Goal: Task Accomplishment & Management: Complete application form

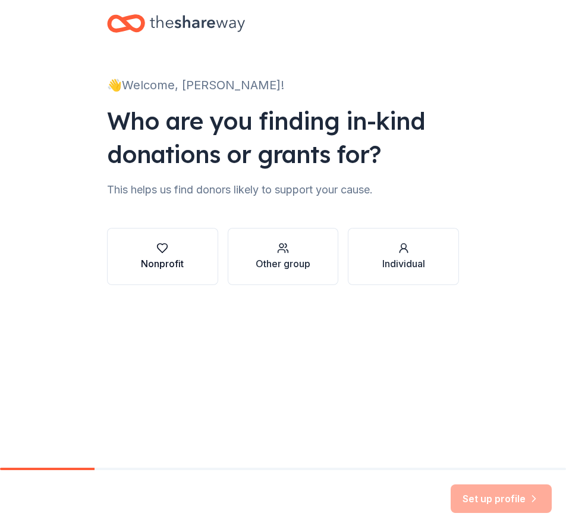
click at [161, 247] on icon "button" at bounding box center [162, 248] width 12 height 12
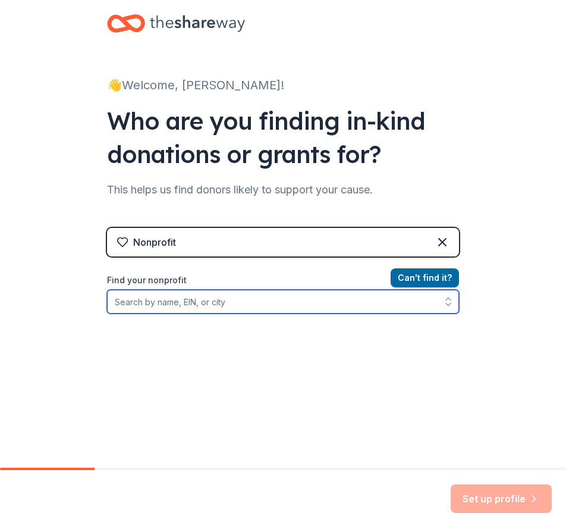
click at [220, 305] on input "Find your nonprofit" at bounding box center [283, 302] width 352 height 24
paste input "[US_EMPLOYER_IDENTIFICATION_NUMBER]"
type input "[US_EMPLOYER_IDENTIFICATION_NUMBER]"
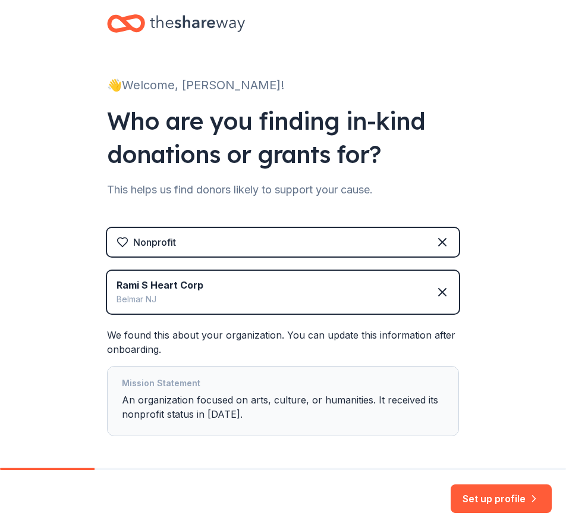
click at [138, 405] on div "Mission Statement An organization focused on arts, culture, or humanities. It r…" at bounding box center [283, 401] width 322 height 50
drag, startPoint x: 138, startPoint y: 405, endPoint x: 114, endPoint y: 402, distance: 24.0
click at [114, 402] on div "Mission Statement An organization focused on arts, culture, or humanities. It r…" at bounding box center [283, 401] width 352 height 70
click at [228, 417] on div "Mission Statement An organization focused on arts, culture, or humanities. It r…" at bounding box center [283, 401] width 322 height 50
click at [221, 415] on div "Mission Statement An organization focused on arts, culture, or humanities. It r…" at bounding box center [283, 401] width 322 height 50
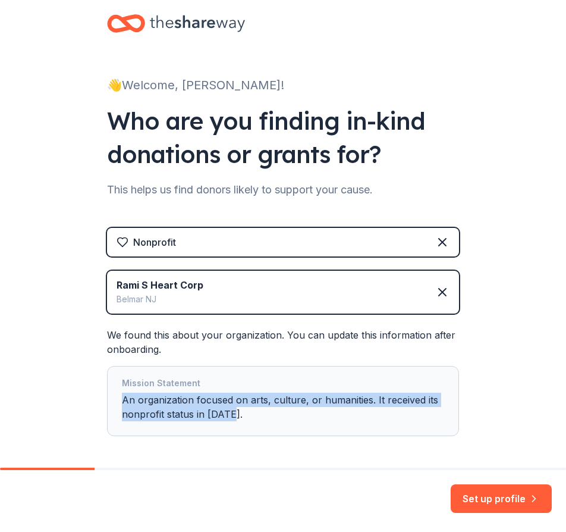
drag, startPoint x: 225, startPoint y: 415, endPoint x: 115, endPoint y: 402, distance: 110.7
click at [115, 402] on div "Mission Statement An organization focused on arts, culture, or humanities. It r…" at bounding box center [283, 401] width 352 height 70
drag, startPoint x: 126, startPoint y: 405, endPoint x: 249, endPoint y: 425, distance: 124.1
click at [248, 425] on div "Mission Statement An organization focused on arts, culture, or humanities. It r…" at bounding box center [283, 401] width 322 height 50
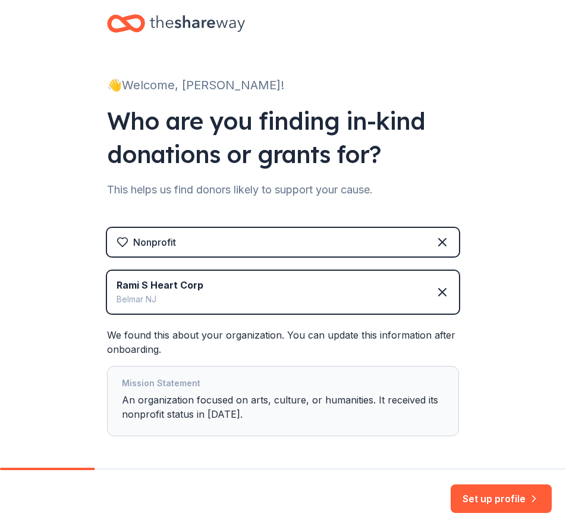
drag, startPoint x: 131, startPoint y: 402, endPoint x: 372, endPoint y: 469, distance: 250.6
click at [372, 469] on div at bounding box center [283, 468] width 566 height 2
click at [514, 503] on button "Set up profile" at bounding box center [501, 498] width 101 height 29
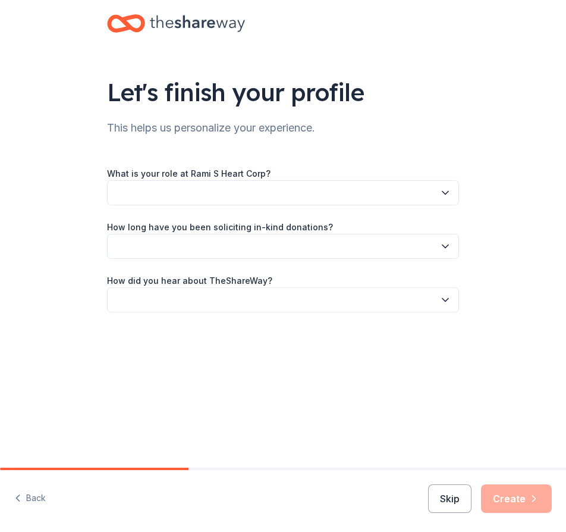
click at [221, 191] on button "button" at bounding box center [283, 192] width 352 height 25
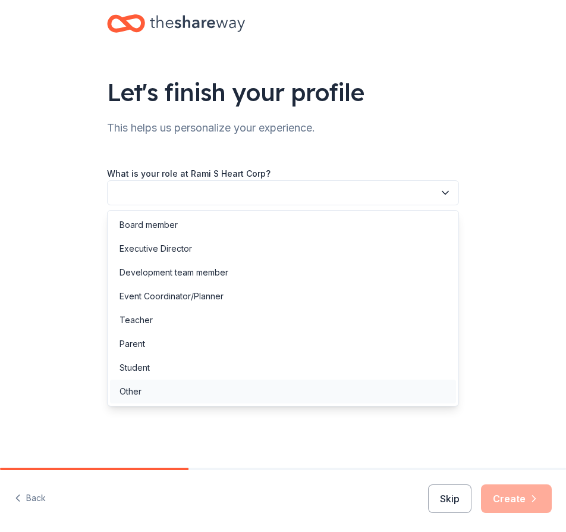
click at [154, 392] on div "Other" at bounding box center [283, 391] width 346 height 24
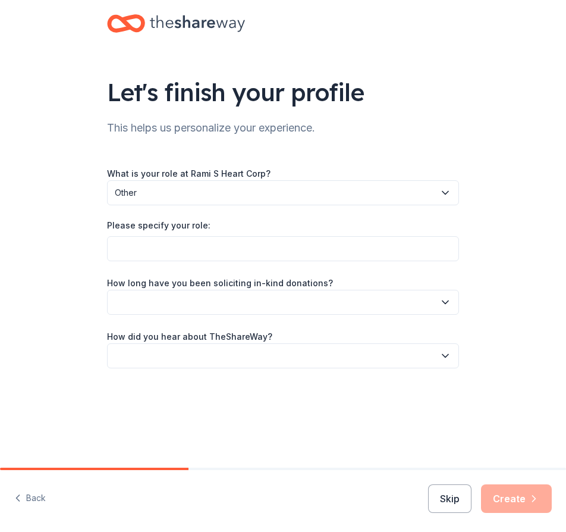
click at [224, 267] on div "What is your role at Rami S Heart Corp? Other Please specify your role: How lon…" at bounding box center [283, 267] width 352 height 202
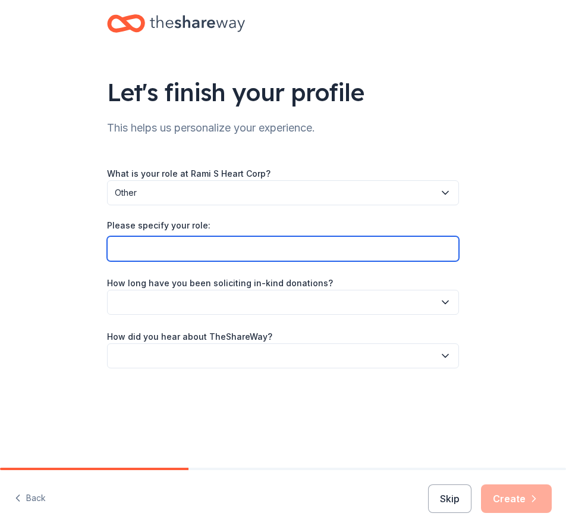
click at [228, 255] on input "Please specify your role:" at bounding box center [283, 248] width 352 height 25
type input "Event team member"
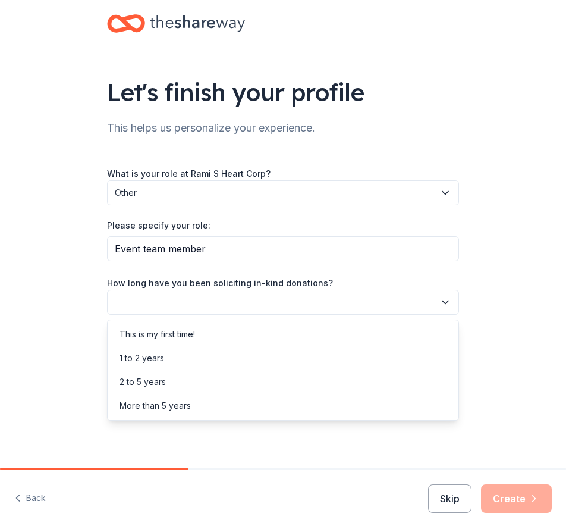
click at [206, 299] on button "button" at bounding box center [283, 302] width 352 height 25
click at [159, 377] on div "2 to 5 years" at bounding box center [143, 382] width 46 height 14
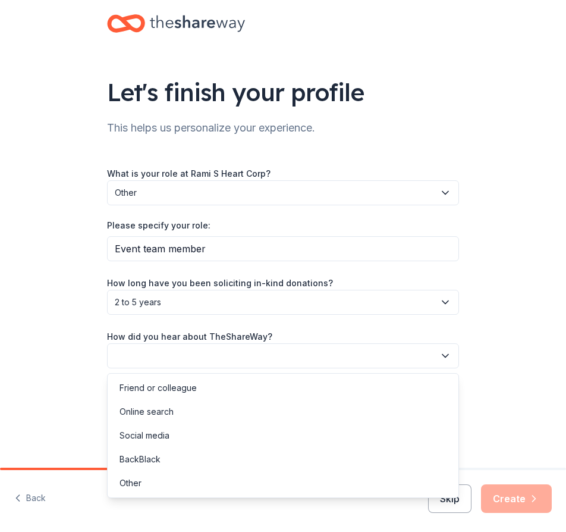
click at [165, 361] on button "button" at bounding box center [283, 355] width 352 height 25
click at [162, 386] on div "Friend or colleague" at bounding box center [158, 388] width 77 height 14
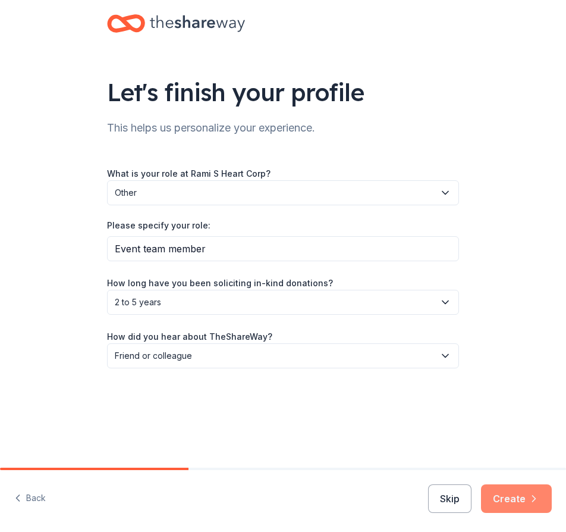
click at [519, 498] on button "Create" at bounding box center [516, 498] width 71 height 29
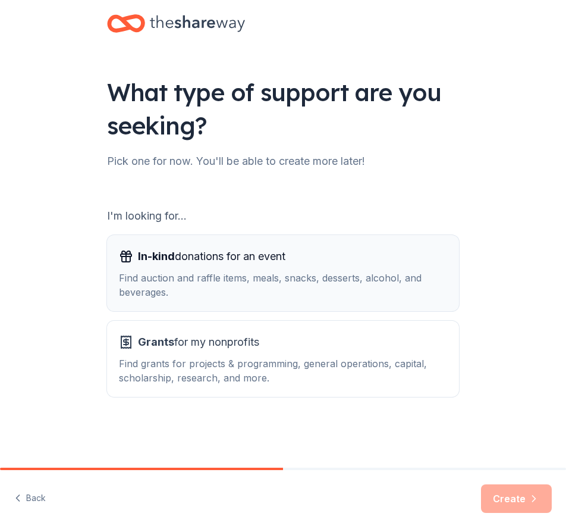
click at [195, 262] on span "In-kind donations for an event" at bounding box center [211, 256] width 147 height 19
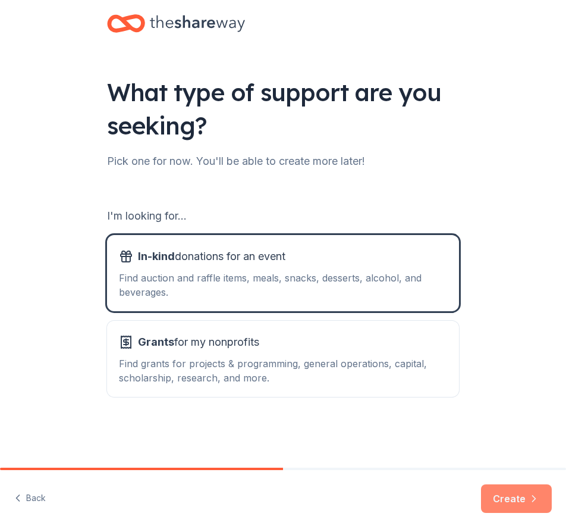
click at [523, 501] on button "Create" at bounding box center [516, 498] width 71 height 29
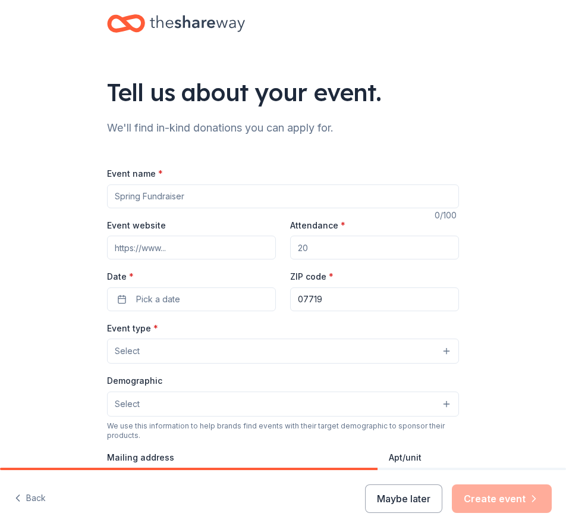
click at [209, 194] on input "Event name *" at bounding box center [283, 196] width 352 height 24
type input "Holiday Bazaar"
click at [189, 246] on input "Event website" at bounding box center [191, 247] width 169 height 24
paste input "https://www.ramisheartcovidmemorial.org/"
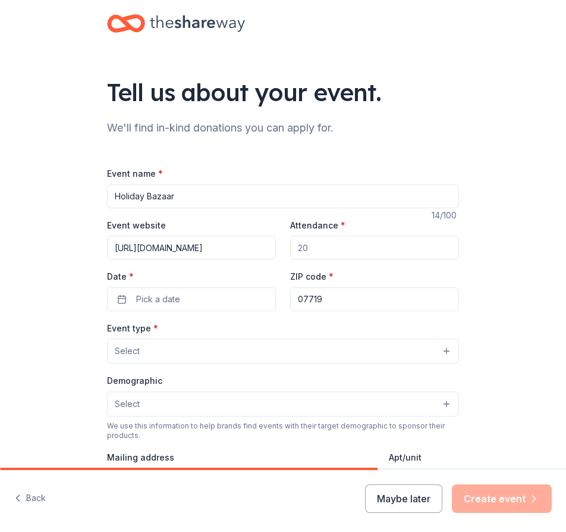
type input "https://www.ramisheartcovidmemorial.org/"
drag, startPoint x: 308, startPoint y: 249, endPoint x: 290, endPoint y: 246, distance: 18.7
click at [290, 246] on input "Attendance *" at bounding box center [374, 247] width 169 height 24
type input "250"
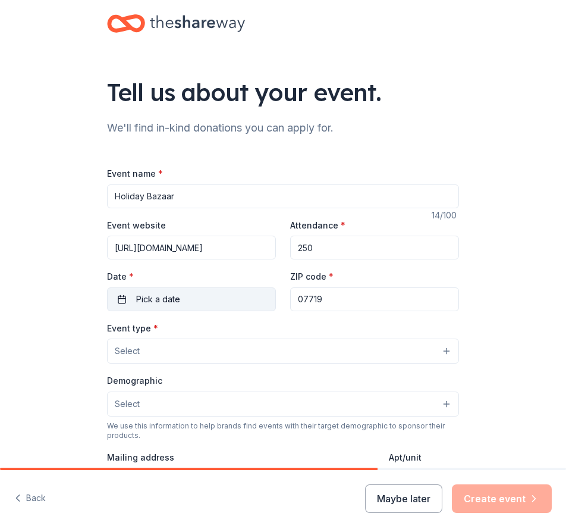
click at [237, 302] on button "Pick a date" at bounding box center [191, 299] width 169 height 24
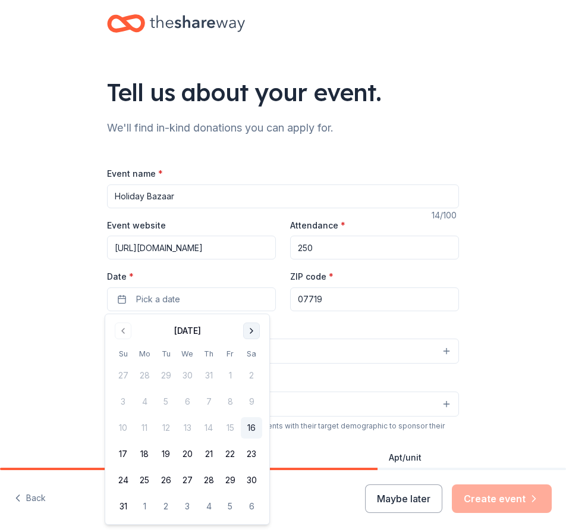
click at [249, 333] on button "Go to next month" at bounding box center [251, 330] width 17 height 17
click at [253, 451] on button "22" at bounding box center [251, 453] width 21 height 21
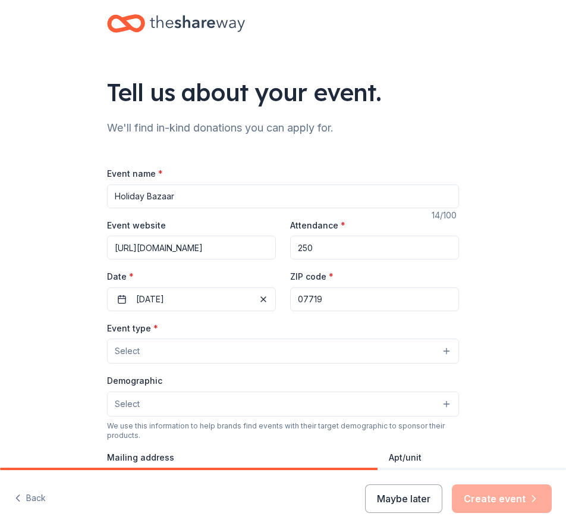
click at [337, 301] on input "07719" at bounding box center [374, 299] width 169 height 24
drag, startPoint x: 337, startPoint y: 301, endPoint x: 310, endPoint y: 300, distance: 26.8
click at [310, 300] on input "07719" at bounding box center [374, 299] width 169 height 24
type input "07733"
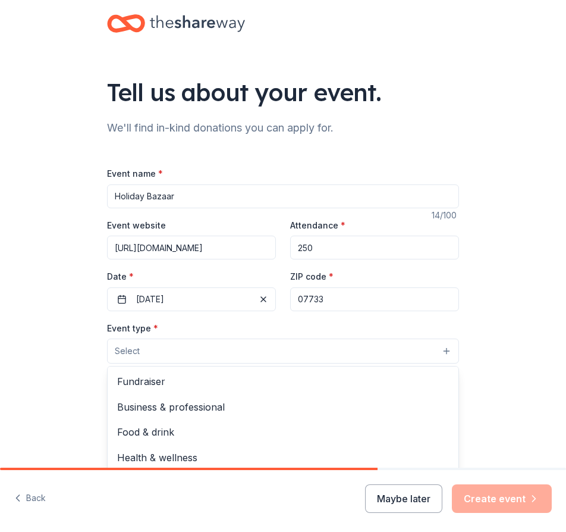
click at [246, 353] on button "Select" at bounding box center [283, 350] width 352 height 25
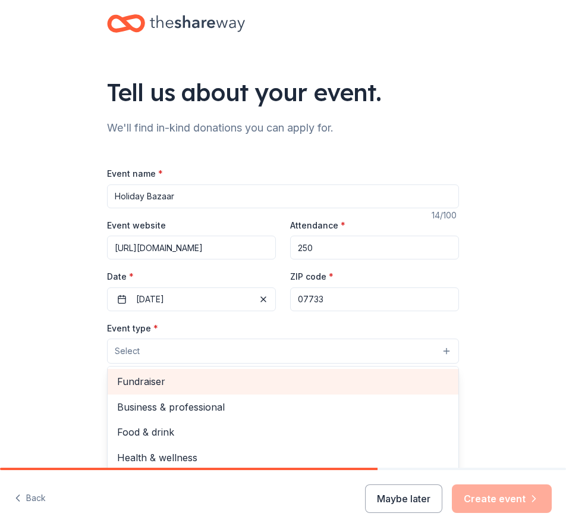
click at [195, 381] on span "Fundraiser" at bounding box center [283, 380] width 332 height 15
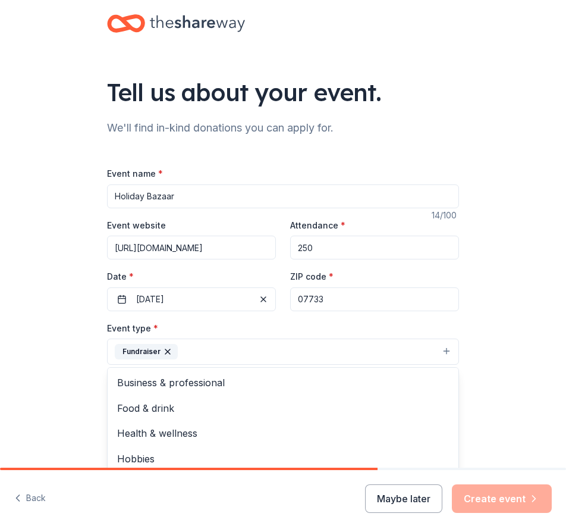
click at [55, 364] on div "Tell us about your event. We'll find in-kind donations you can apply for. Event…" at bounding box center [283, 387] width 566 height 774
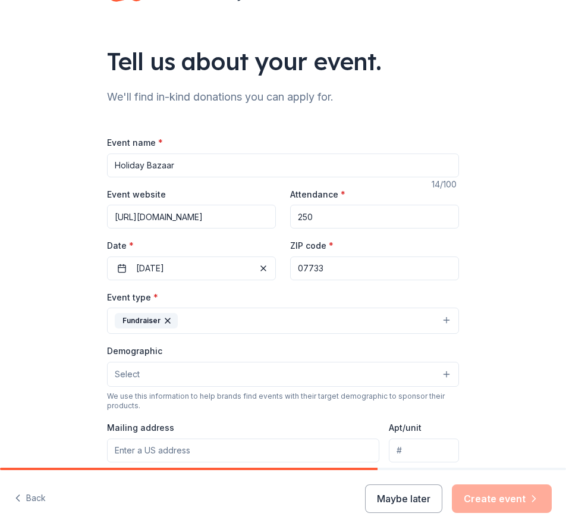
scroll to position [59, 0]
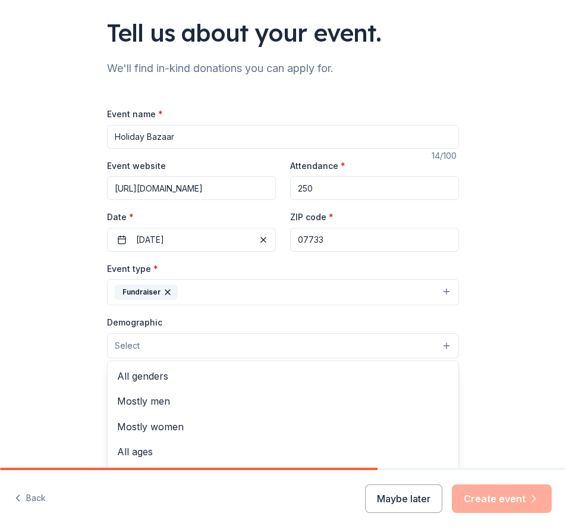
click at [147, 342] on button "Select" at bounding box center [283, 345] width 352 height 25
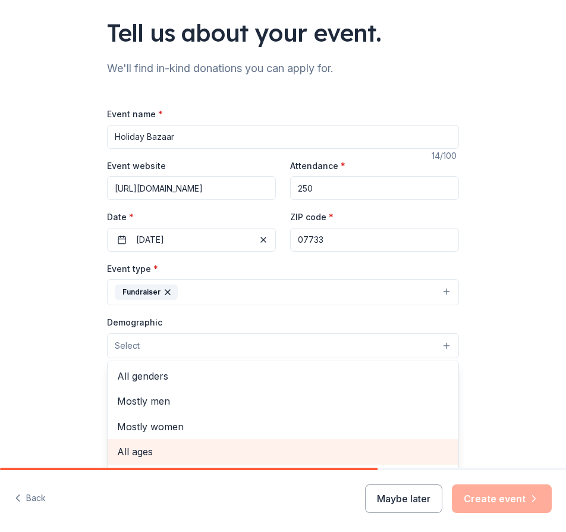
click at [153, 456] on span "All ages" at bounding box center [283, 451] width 332 height 15
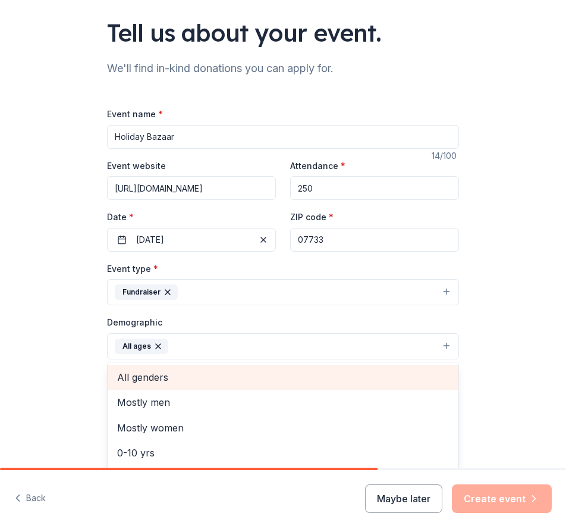
click at [151, 378] on span "All genders" at bounding box center [283, 376] width 332 height 15
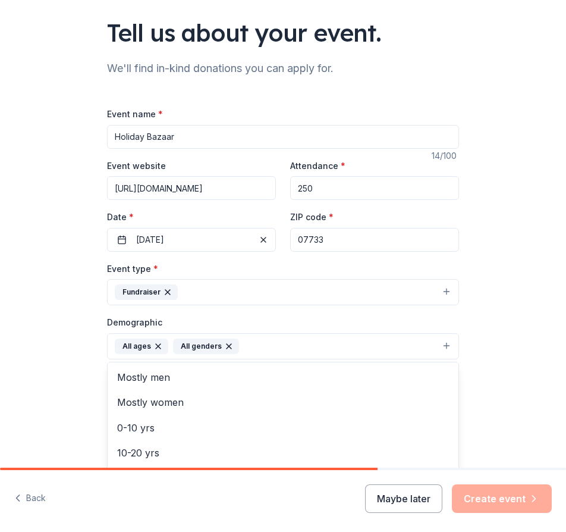
click at [67, 381] on div "Tell us about your event. We'll find in-kind donations you can apply for. Event…" at bounding box center [283, 328] width 566 height 775
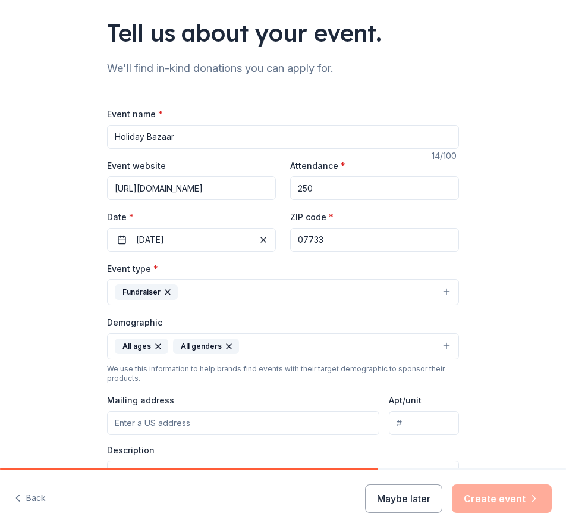
click at [164, 426] on input "Mailing address" at bounding box center [243, 423] width 272 height 24
type input "120 Ravine Drive"
type input "63B"
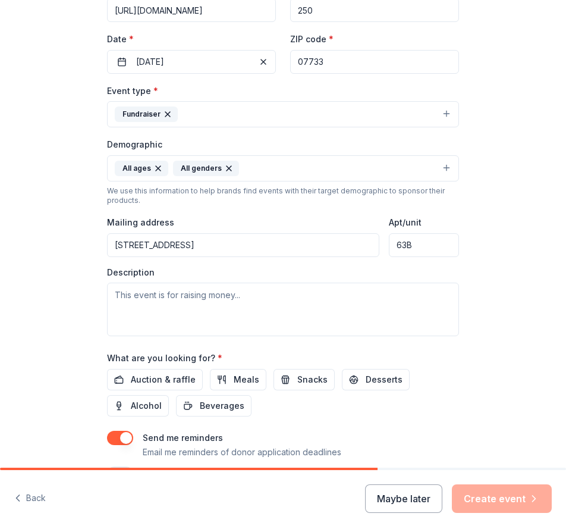
scroll to position [238, 0]
click at [175, 248] on input "120 Ravine Drive, Matawan, NJ, 07747" at bounding box center [243, 245] width 272 height 24
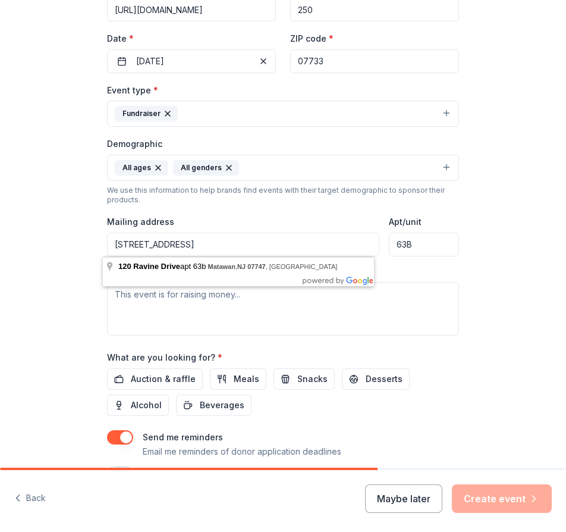
type input "120 Ravine Drive Apt 63B, Matawan, NJ, 07747"
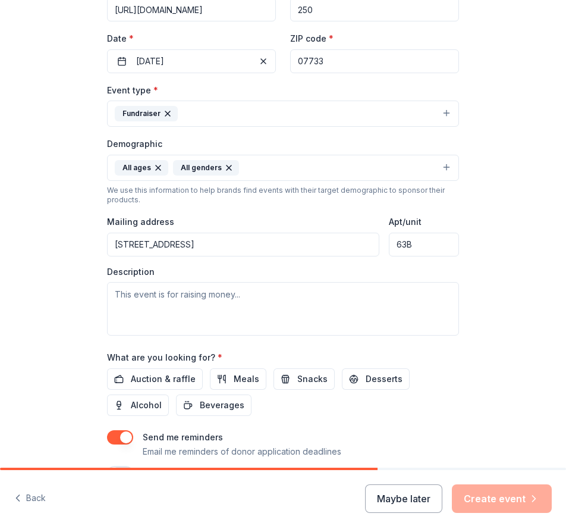
click at [466, 362] on div "Tell us about your event. We'll find in-kind donations you can apply for. Event…" at bounding box center [283, 149] width 381 height 775
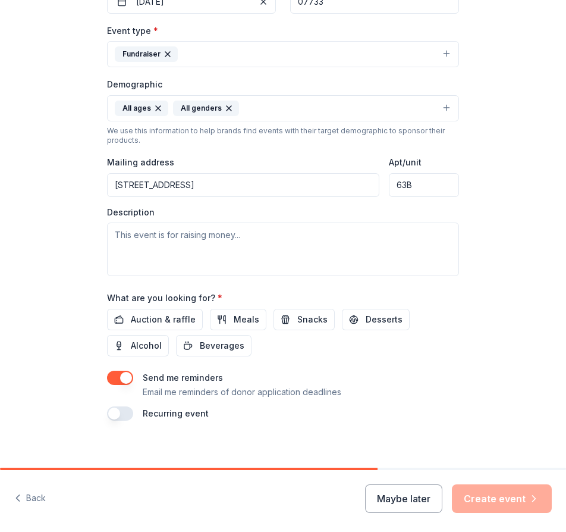
scroll to position [307, 0]
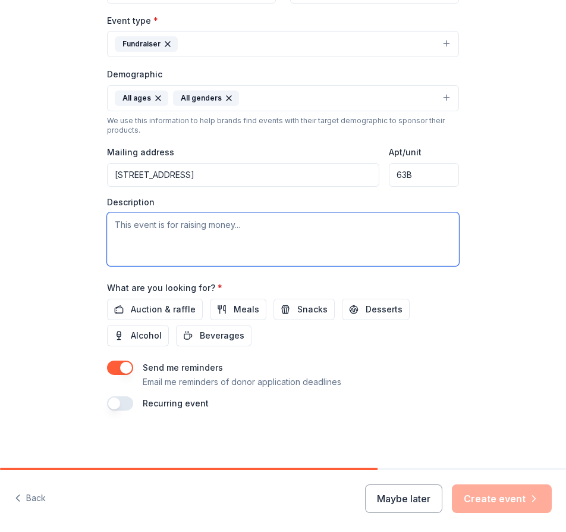
click at [130, 228] on textarea at bounding box center [283, 239] width 352 height 54
paste textarea ". All money raised helps maintain our memorial that was built to honor our love…"
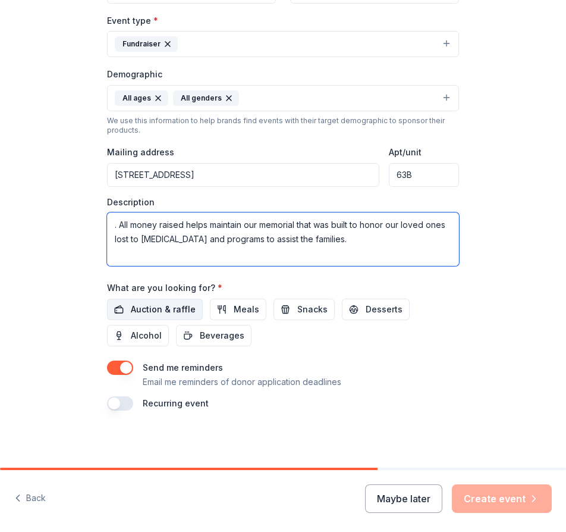
type textarea ". All money raised helps maintain our memorial that was built to honor our love…"
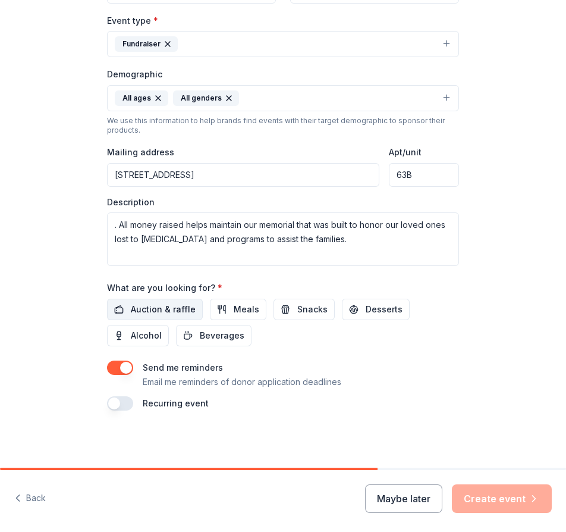
click at [146, 312] on span "Auction & raffle" at bounding box center [163, 309] width 65 height 14
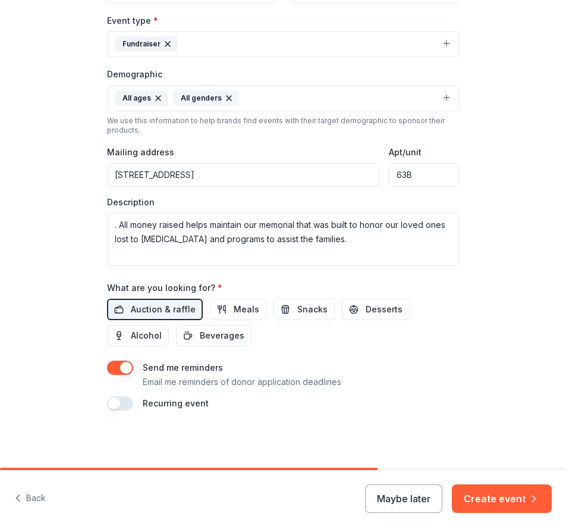
click at [123, 402] on button "button" at bounding box center [120, 403] width 26 height 14
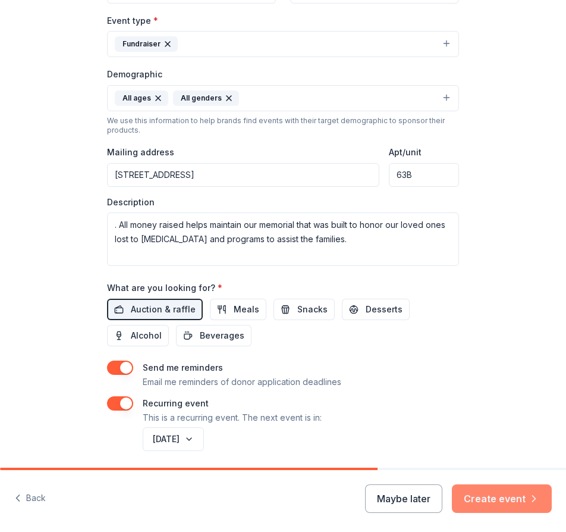
click at [498, 498] on button "Create event" at bounding box center [502, 498] width 100 height 29
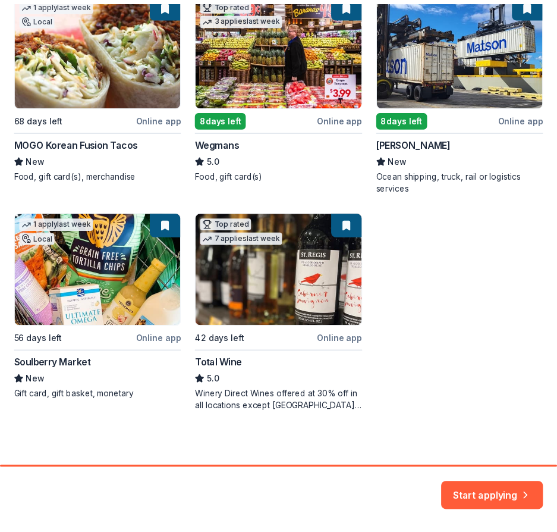
scroll to position [234, 0]
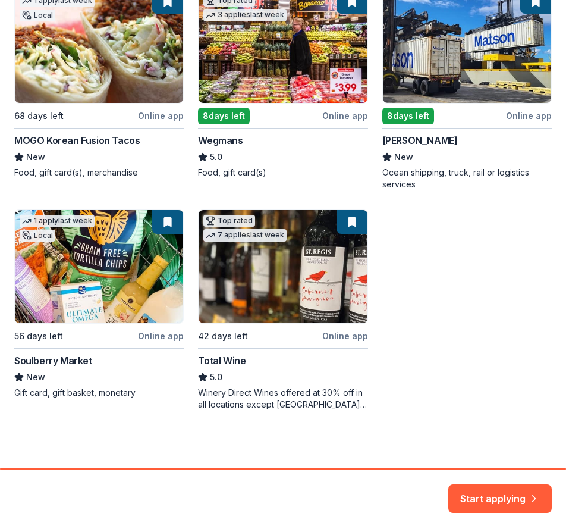
click at [337, 403] on div "1 apply last week Local 68 days left Online app MOGO Korean Fusion Tacos New Fo…" at bounding box center [283, 199] width 538 height 421
click at [516, 495] on button "Start applying" at bounding box center [499, 491] width 103 height 29
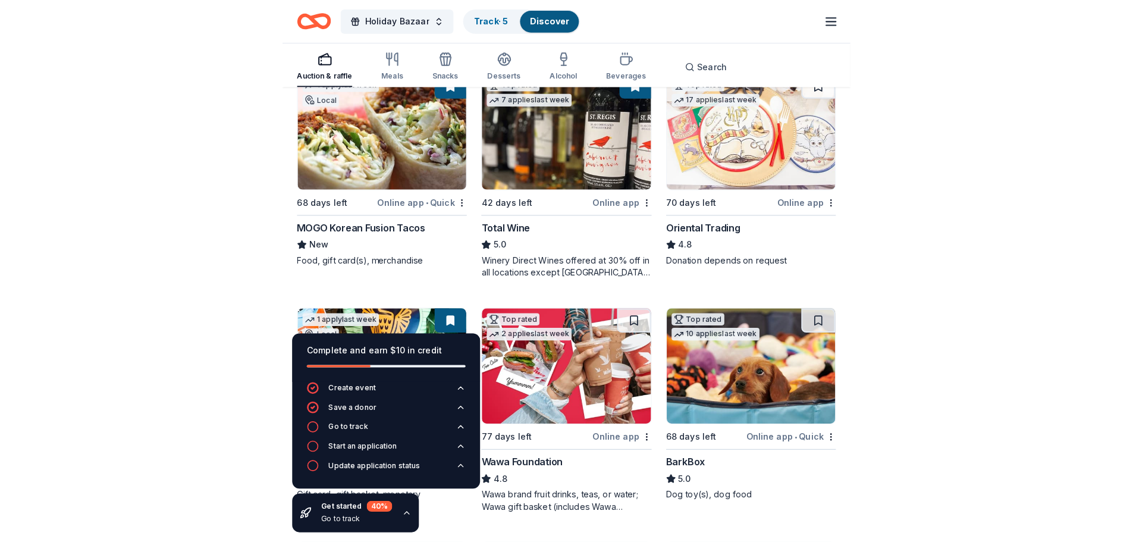
scroll to position [119, 0]
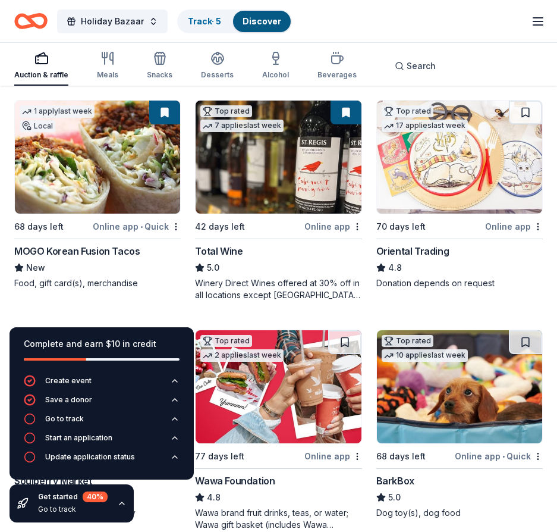
click at [510, 226] on div "Online app" at bounding box center [514, 226] width 58 height 15
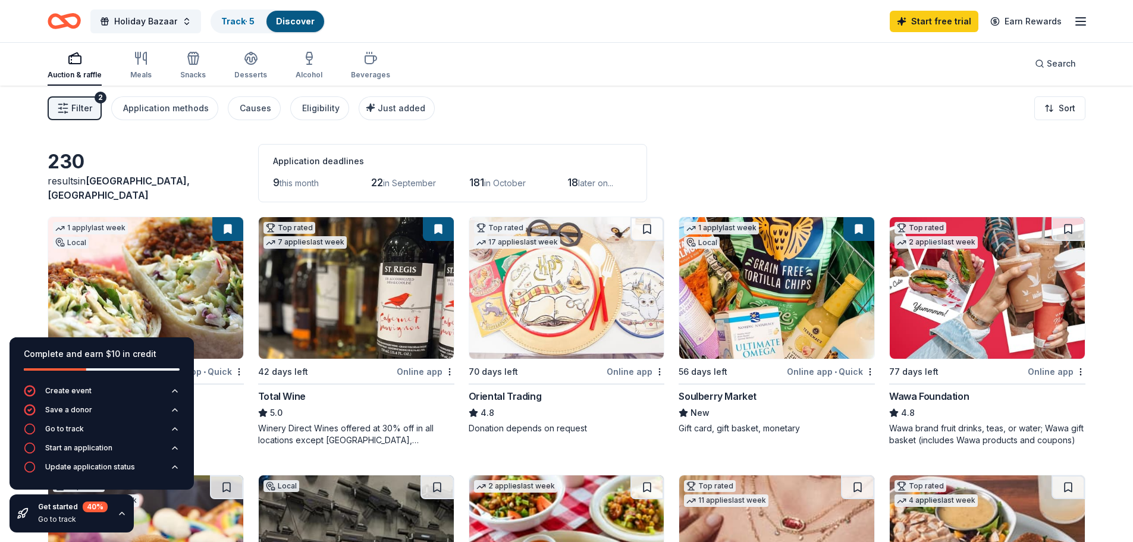
scroll to position [0, 0]
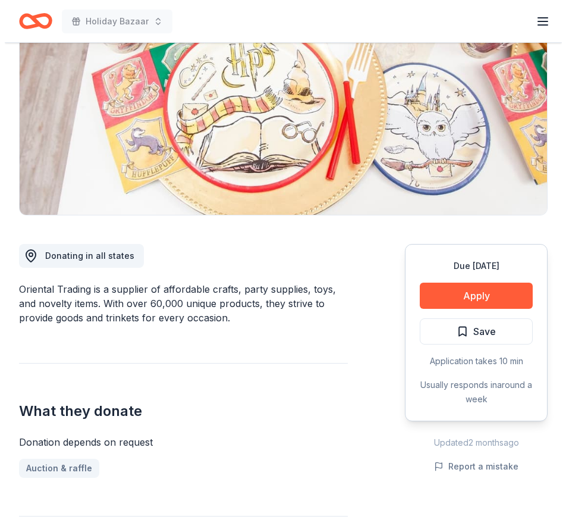
scroll to position [178, 0]
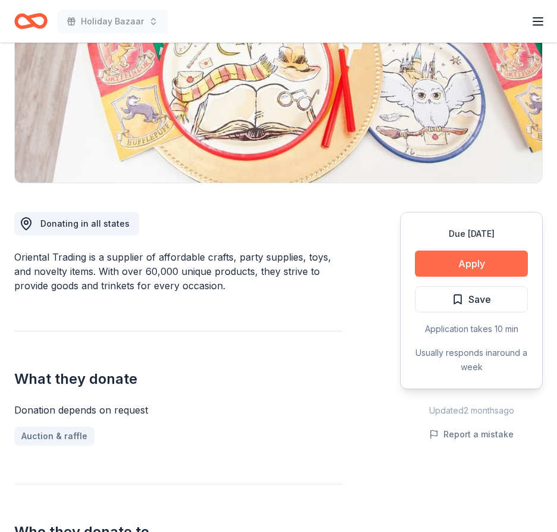
click at [479, 265] on button "Apply" at bounding box center [471, 263] width 113 height 26
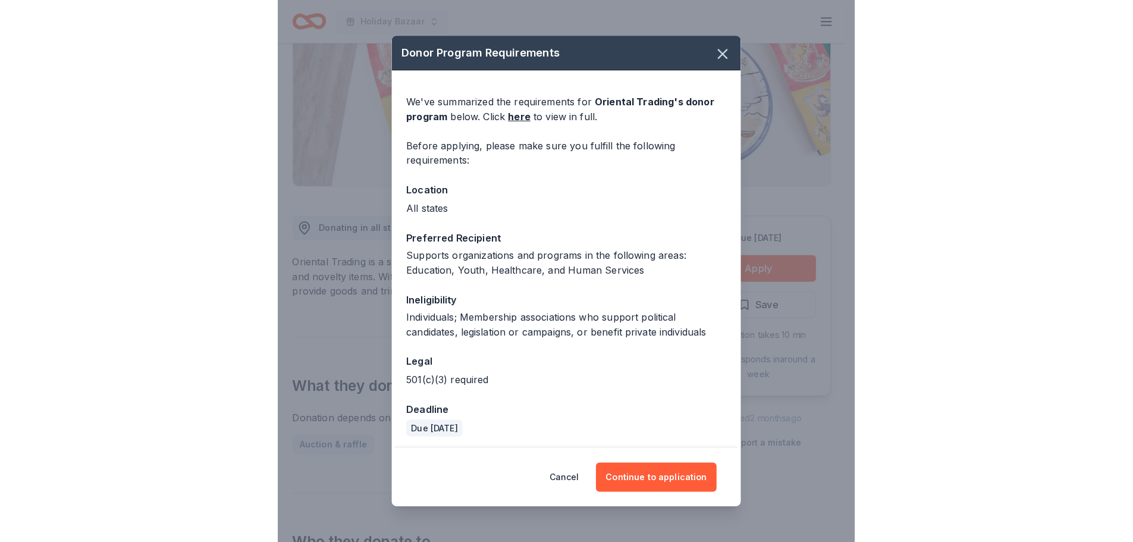
scroll to position [3, 0]
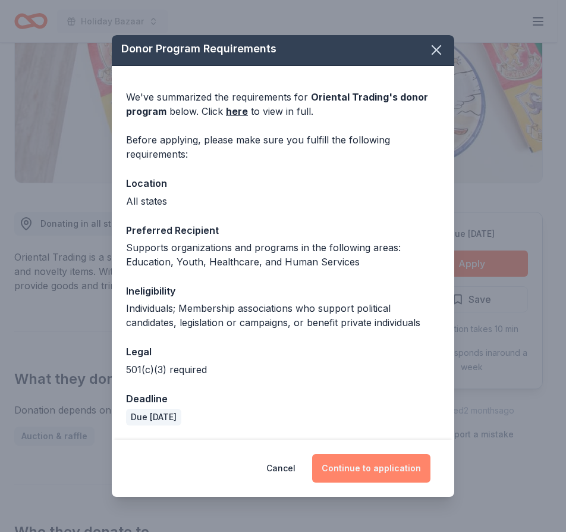
click at [363, 469] on button "Continue to application" at bounding box center [371, 468] width 118 height 29
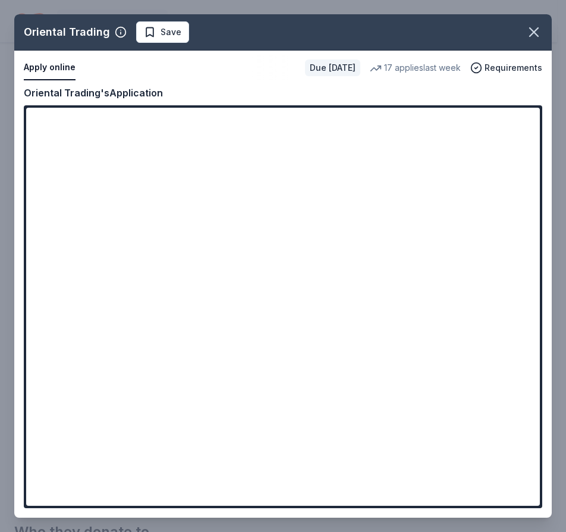
click at [518, 112] on div "Oriental Trading Save Apply online Due in 70 days 17 applies last week Requirem…" at bounding box center [283, 265] width 538 height 503
click at [517, 115] on div "Oriental Trading Save Apply online Due in 70 days 17 applies last week Requirem…" at bounding box center [283, 265] width 538 height 503
click at [516, 115] on div "Oriental Trading Save Apply online Due in 70 days 17 applies last week Requirem…" at bounding box center [283, 265] width 538 height 503
click at [360, 232] on div "Oriental Trading Save Apply online Due in 70 days 17 applies last week Requirem…" at bounding box center [283, 265] width 538 height 503
click at [320, 141] on div "Oriental Trading Save Apply online Due in 70 days 17 applies last week Requirem…" at bounding box center [283, 265] width 538 height 503
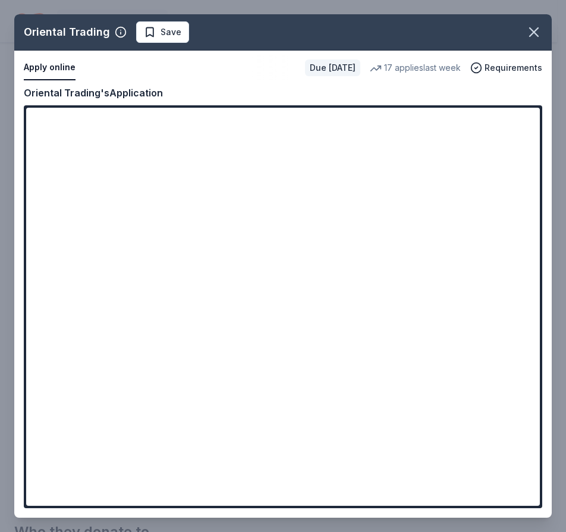
click at [520, 116] on div "Oriental Trading Save Apply online Due in 70 days 17 applies last week Requirem…" at bounding box center [283, 265] width 538 height 503
click at [517, 113] on div "Oriental Trading Save Apply online Due in 70 days 17 applies last week Requirem…" at bounding box center [283, 265] width 538 height 503
click at [517, 124] on div "Oriental Trading Save Apply online Due in 70 days 17 applies last week Requirem…" at bounding box center [283, 265] width 538 height 503
click at [437, 149] on div "Oriental Trading Save Apply online Due in 70 days 17 applies last week Requirem…" at bounding box center [283, 265] width 538 height 503
click at [441, 133] on div "Oriental Trading Save Apply online Due in 70 days 17 applies last week Requirem…" at bounding box center [283, 265] width 538 height 503
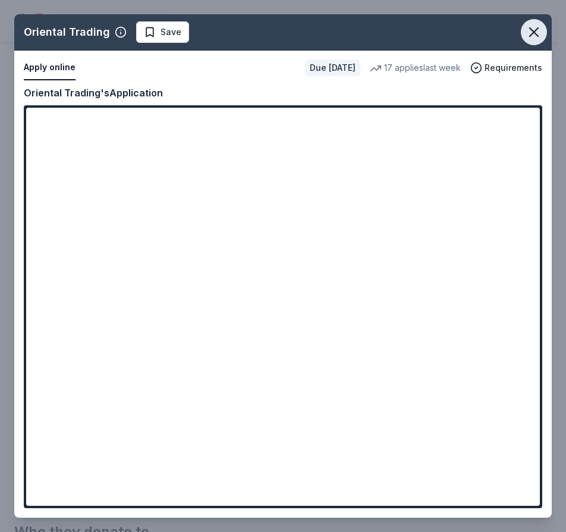
click at [539, 32] on icon "button" at bounding box center [534, 32] width 17 height 17
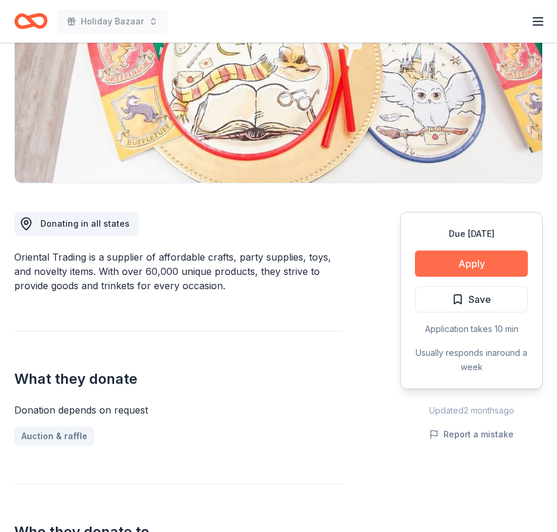
click at [490, 263] on button "Apply" at bounding box center [471, 263] width 113 height 26
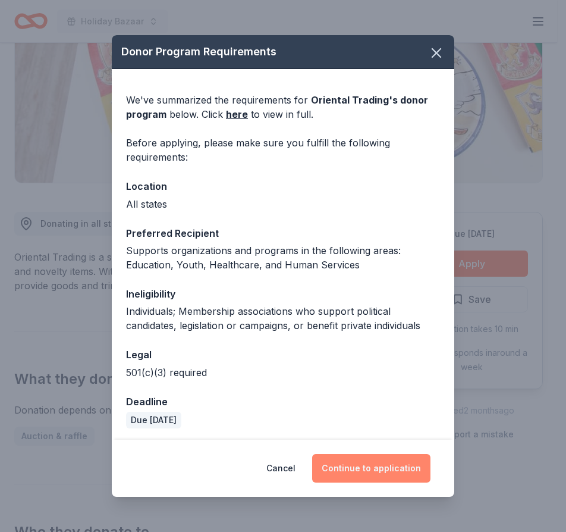
click at [379, 466] on button "Continue to application" at bounding box center [371, 468] width 118 height 29
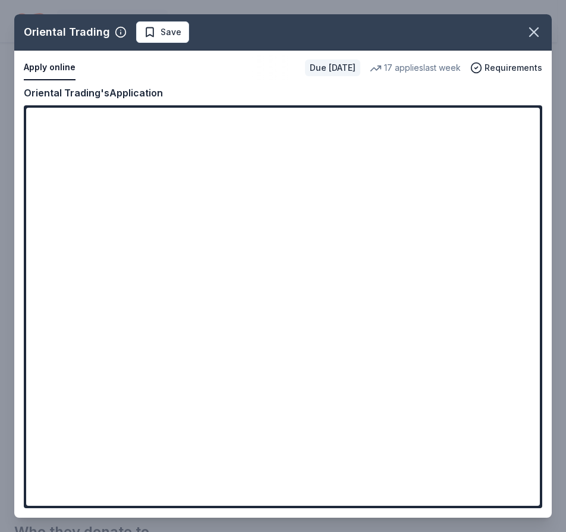
click at [494, 286] on div "Oriental Trading Save Apply online Due in 70 days 17 applies last week Requirem…" at bounding box center [283, 265] width 538 height 503
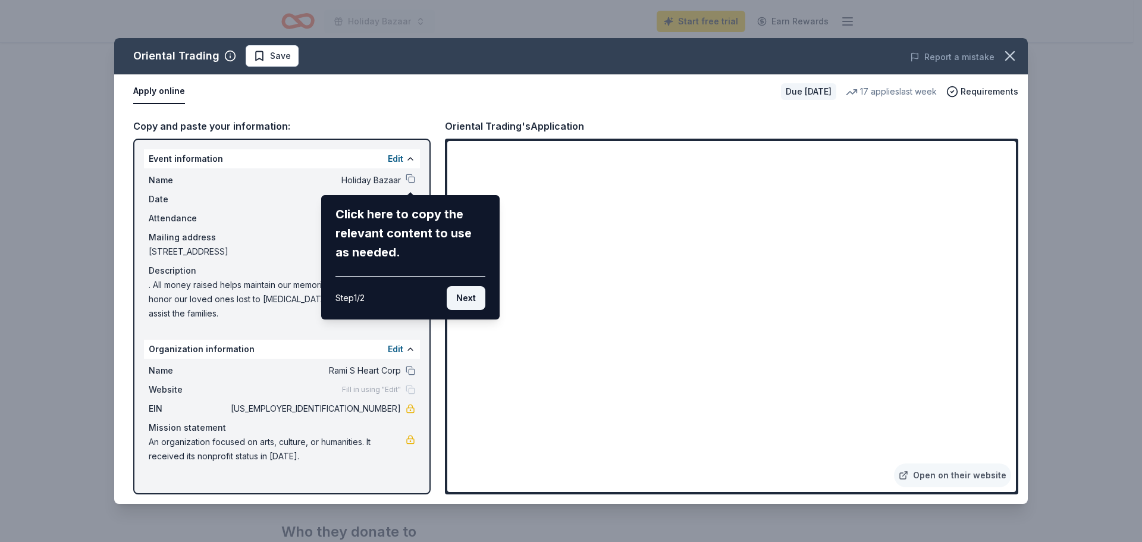
click at [471, 298] on button "Next" at bounding box center [466, 298] width 39 height 24
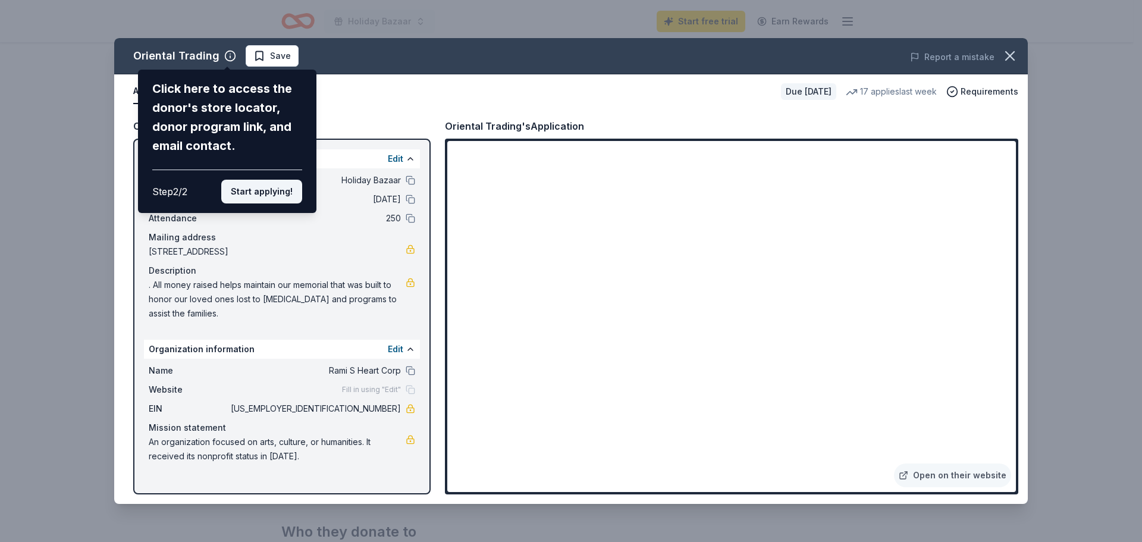
click at [274, 195] on button "Start applying!" at bounding box center [261, 192] width 81 height 24
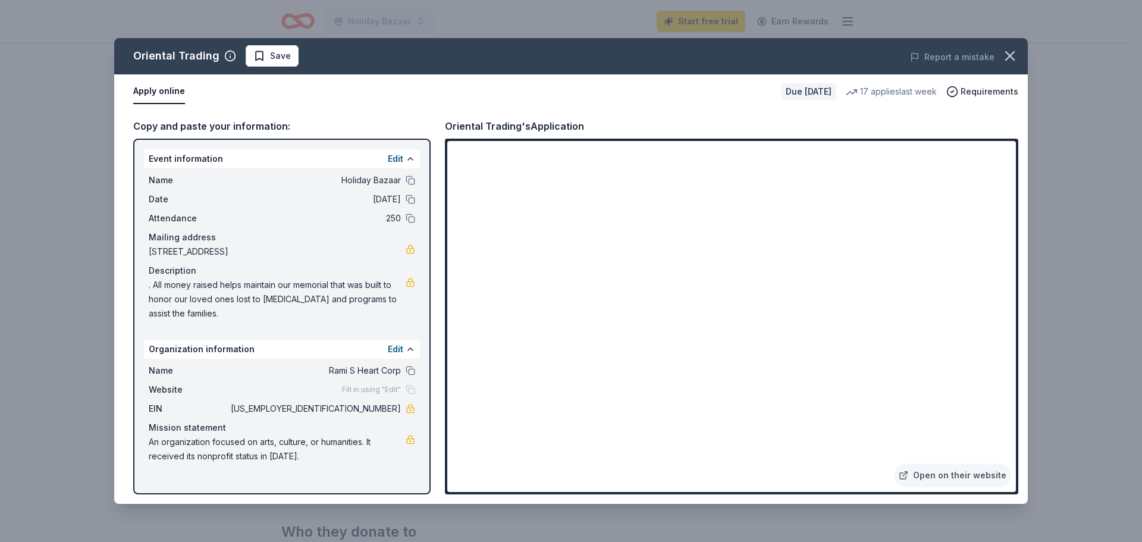
drag, startPoint x: 150, startPoint y: 282, endPoint x: 169, endPoint y: 297, distance: 23.7
click at [169, 297] on span ". All money raised helps maintain our memorial that was built to honor our love…" at bounding box center [277, 299] width 257 height 43
drag, startPoint x: 185, startPoint y: 309, endPoint x: 182, endPoint y: 315, distance: 6.6
click at [183, 310] on span ". All money raised helps maintain our memorial that was built to honor our love…" at bounding box center [277, 299] width 257 height 43
drag, startPoint x: 181, startPoint y: 315, endPoint x: 149, endPoint y: 277, distance: 49.7
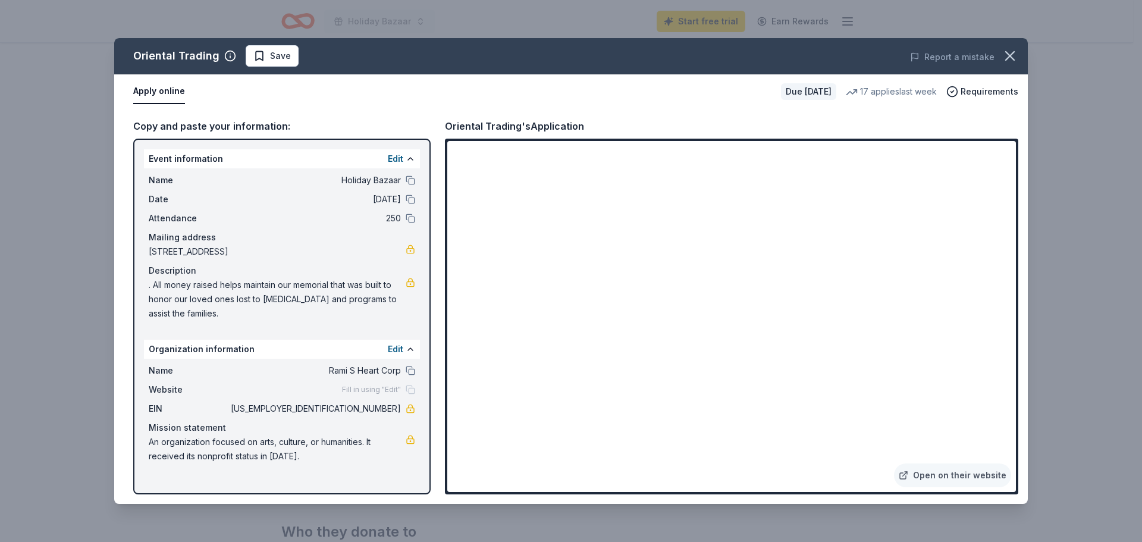
click at [149, 277] on div "Description . All money raised helps maintain our memorial that was built to ho…" at bounding box center [282, 291] width 266 height 57
click at [557, 51] on icon "button" at bounding box center [1009, 56] width 17 height 17
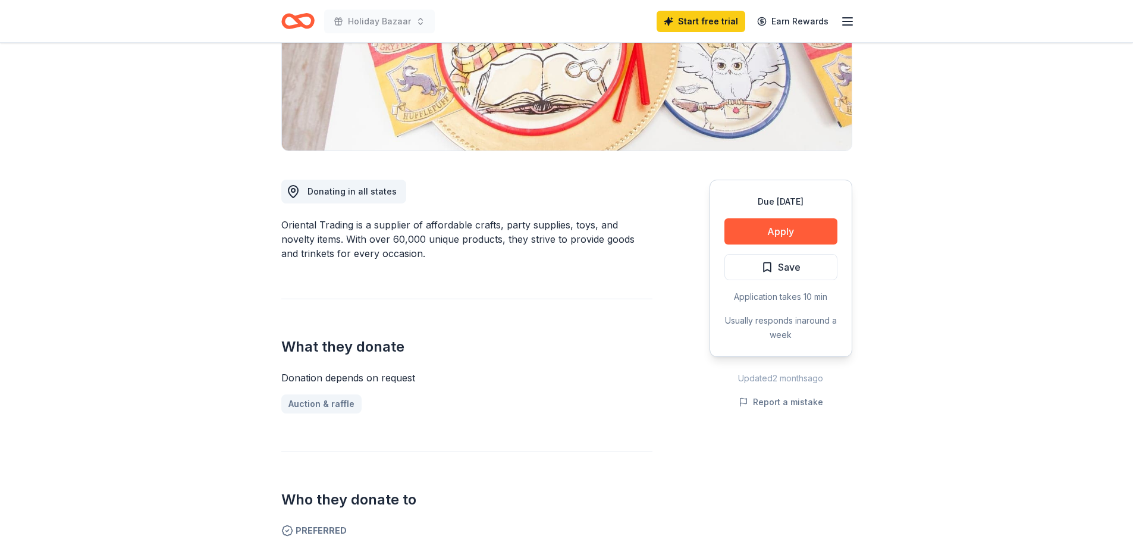
scroll to position [0, 0]
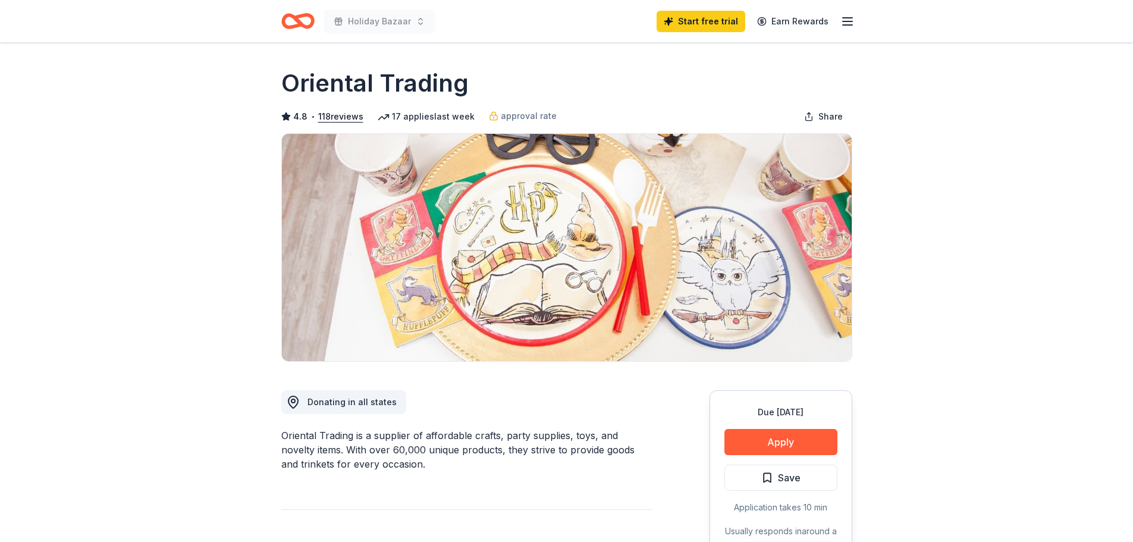
click at [302, 20] on icon "Home" at bounding box center [297, 21] width 33 height 28
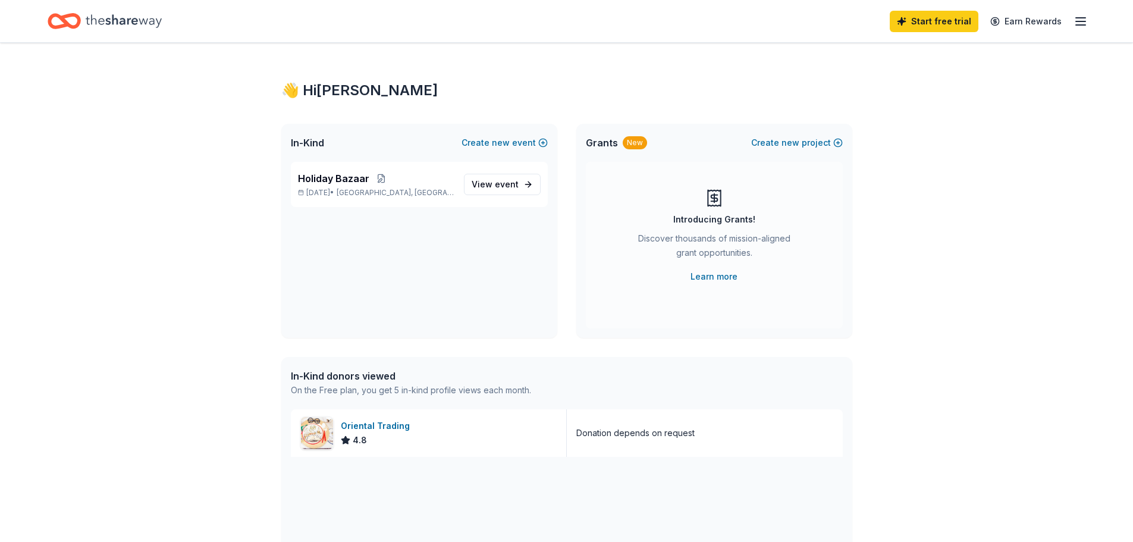
click at [118, 23] on icon "Home" at bounding box center [124, 20] width 76 height 13
click at [491, 185] on span "View event" at bounding box center [495, 184] width 47 height 14
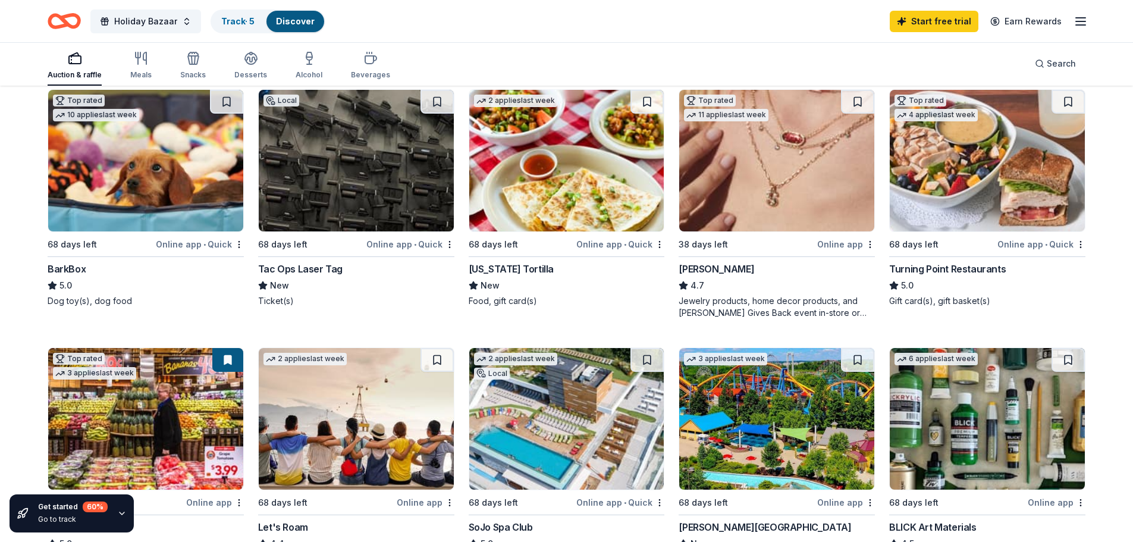
scroll to position [416, 0]
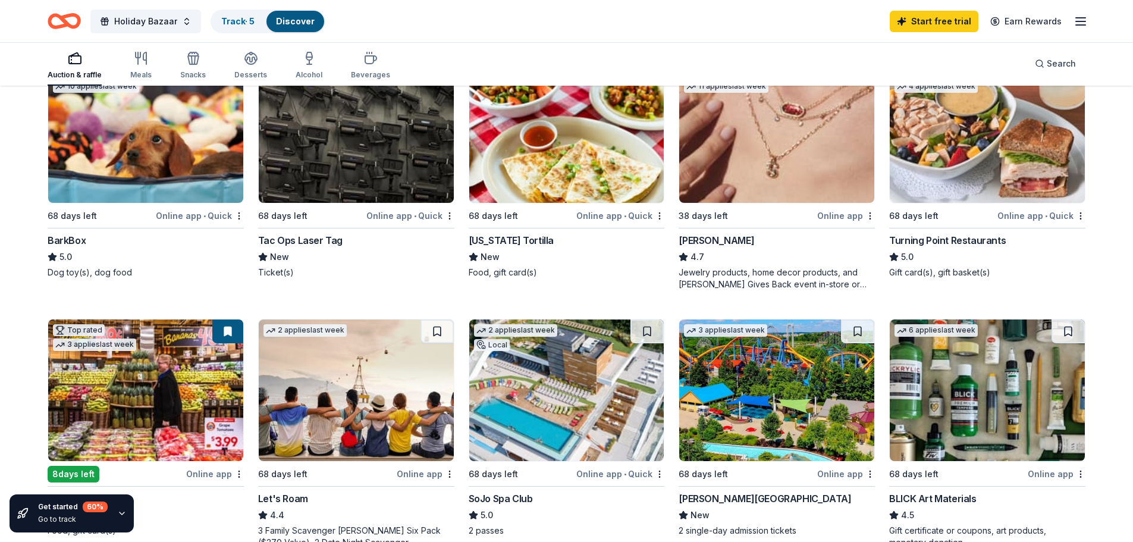
click at [189, 215] on div "Online app • Quick" at bounding box center [200, 215] width 88 height 15
click at [557, 284] on div "Jewelry products, home decor products, and Kendra Gives Back event in-store or …" at bounding box center [777, 278] width 196 height 24
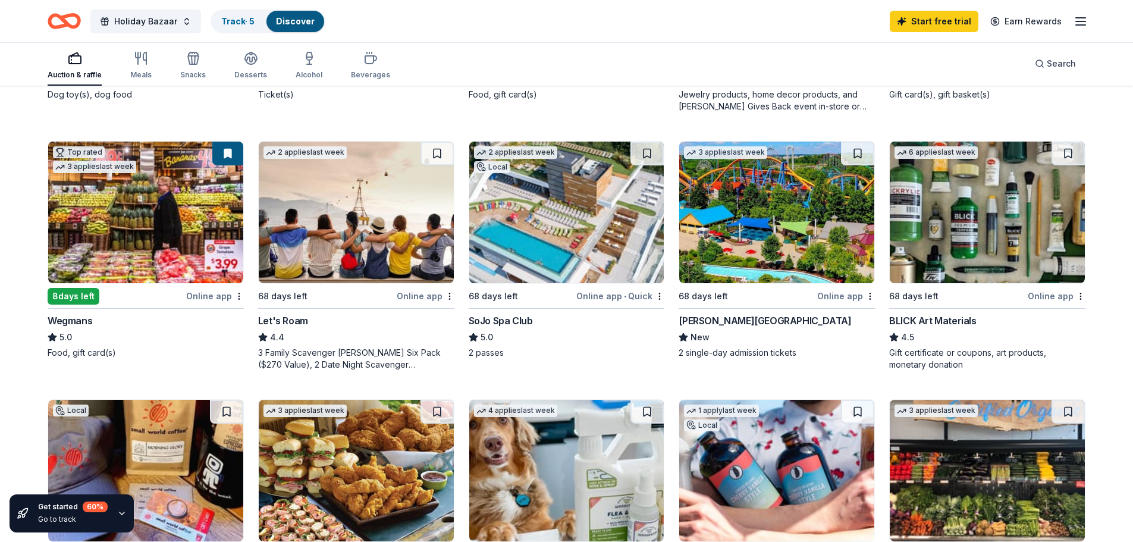
scroll to position [595, 0]
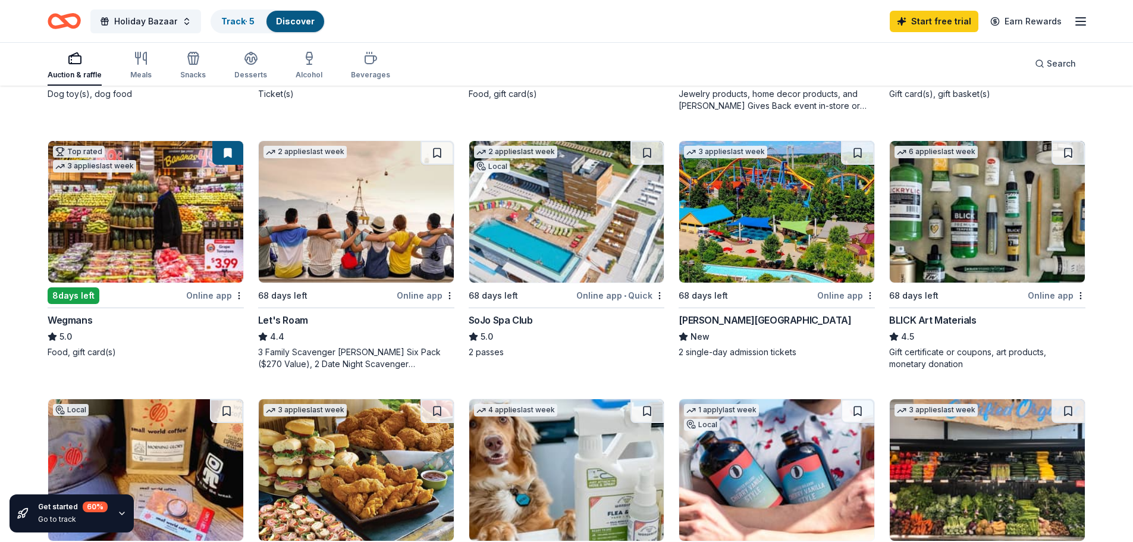
click at [557, 320] on div "[PERSON_NAME][GEOGRAPHIC_DATA]" at bounding box center [765, 320] width 172 height 14
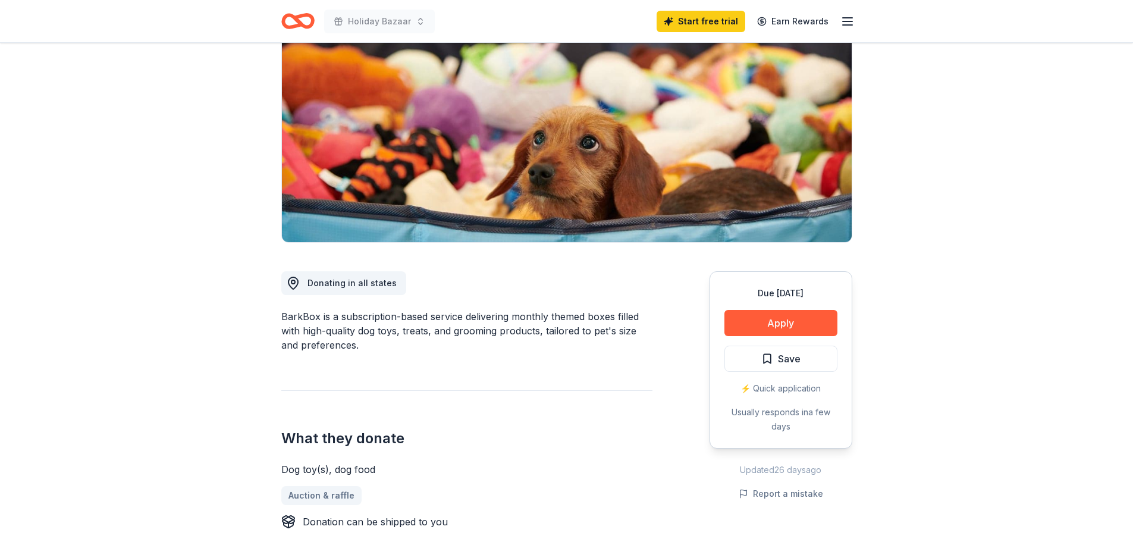
scroll to position [178, 0]
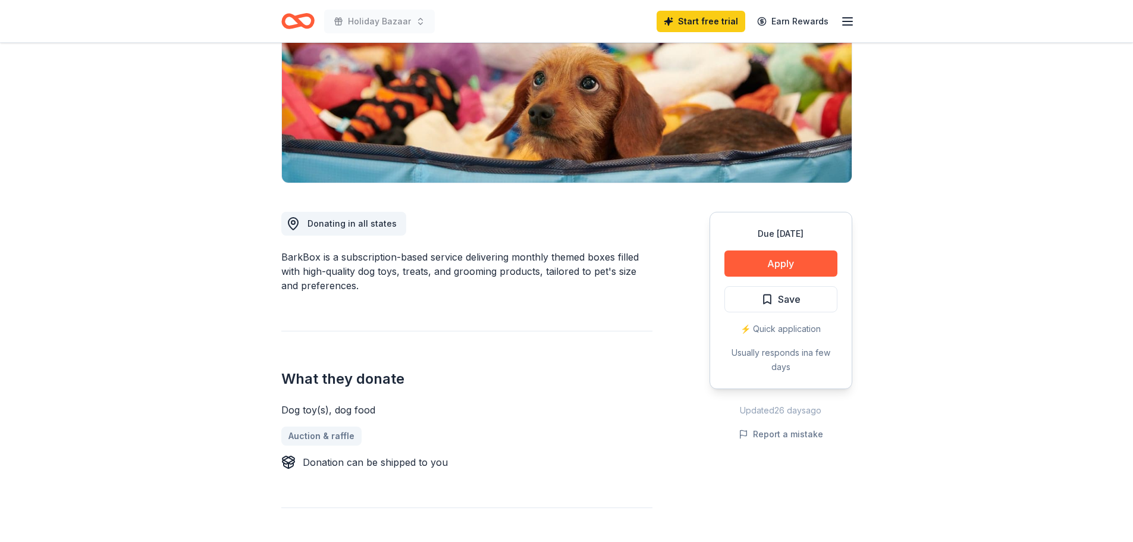
click at [794, 328] on div "⚡️ Quick application" at bounding box center [780, 329] width 113 height 14
click at [792, 330] on div "⚡️ Quick application" at bounding box center [780, 329] width 113 height 14
click at [794, 328] on div "⚡️ Quick application" at bounding box center [780, 329] width 113 height 14
click at [801, 260] on button "Apply" at bounding box center [780, 263] width 113 height 26
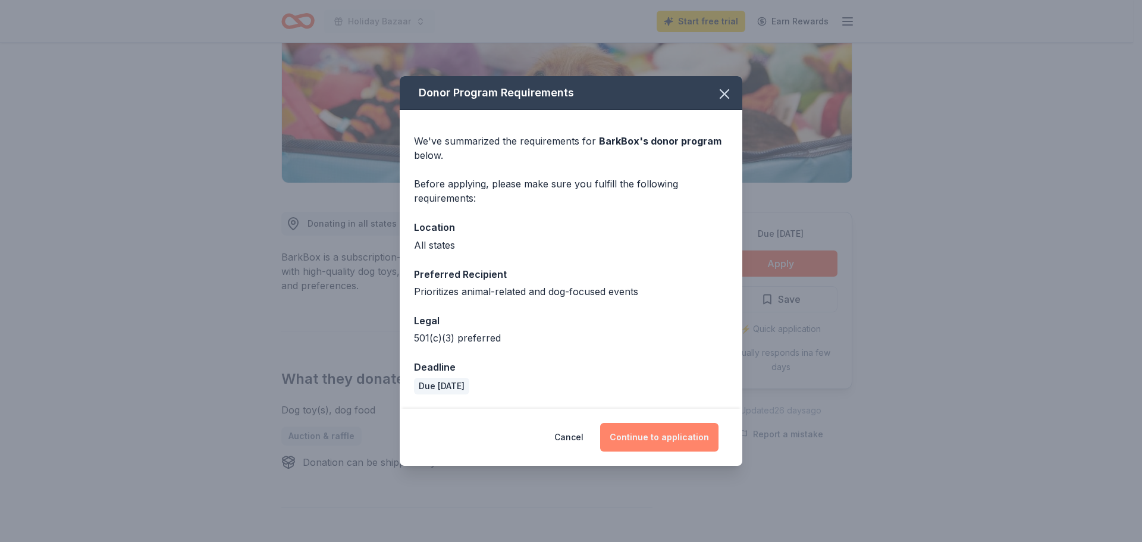
click at [680, 435] on button "Continue to application" at bounding box center [659, 437] width 118 height 29
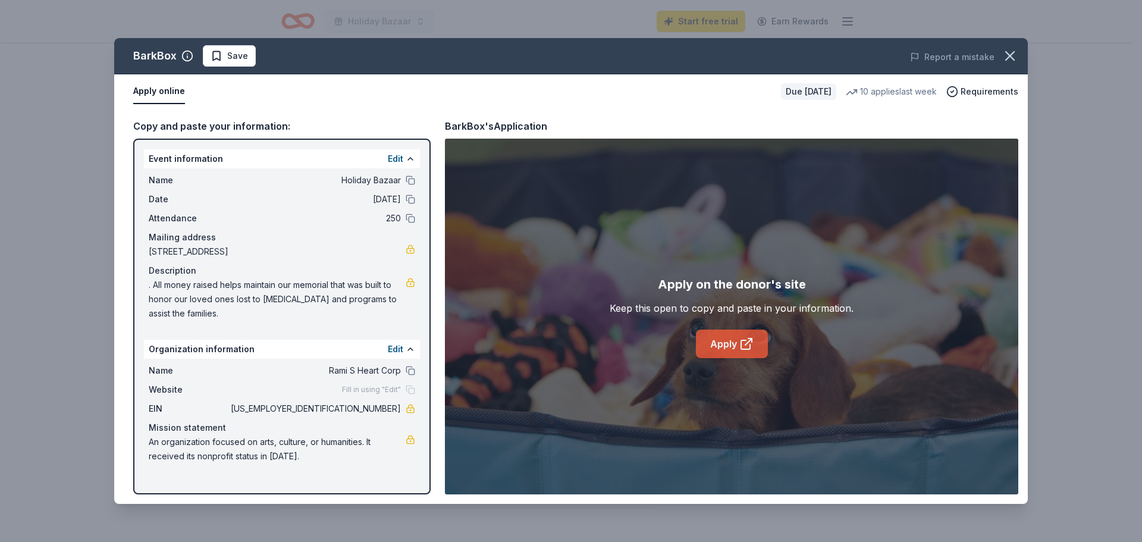
click at [739, 336] on link "Apply" at bounding box center [732, 343] width 72 height 29
click at [1009, 55] on icon "button" at bounding box center [1010, 56] width 8 height 8
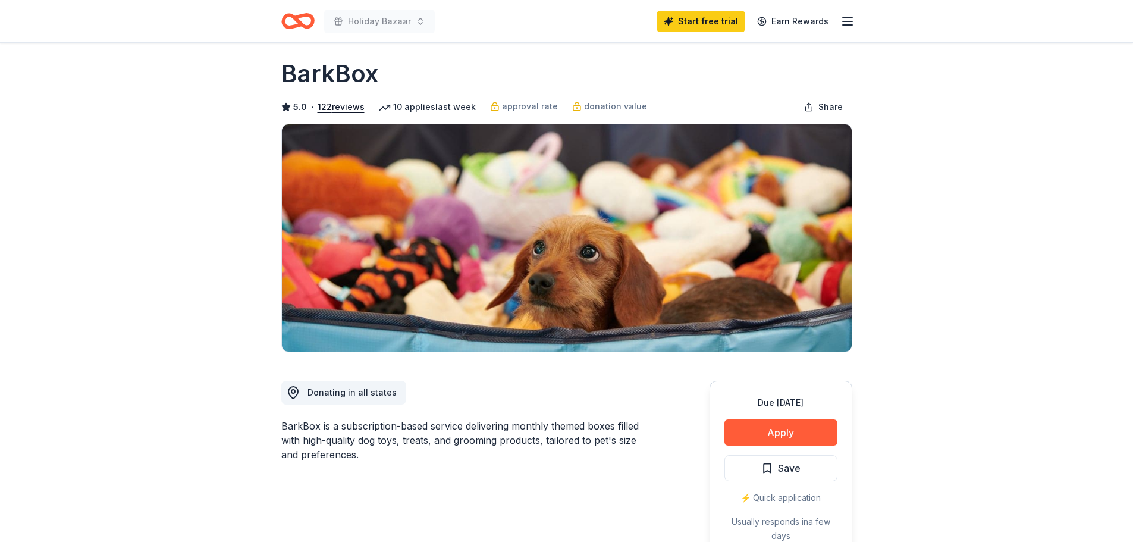
scroll to position [0, 0]
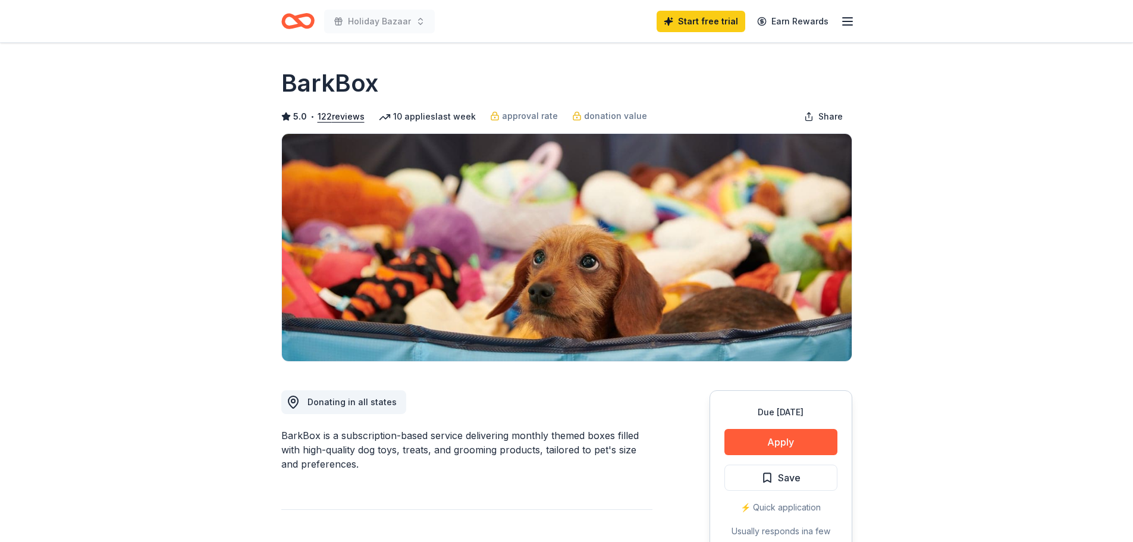
click at [307, 18] on icon "Home" at bounding box center [297, 21] width 33 height 28
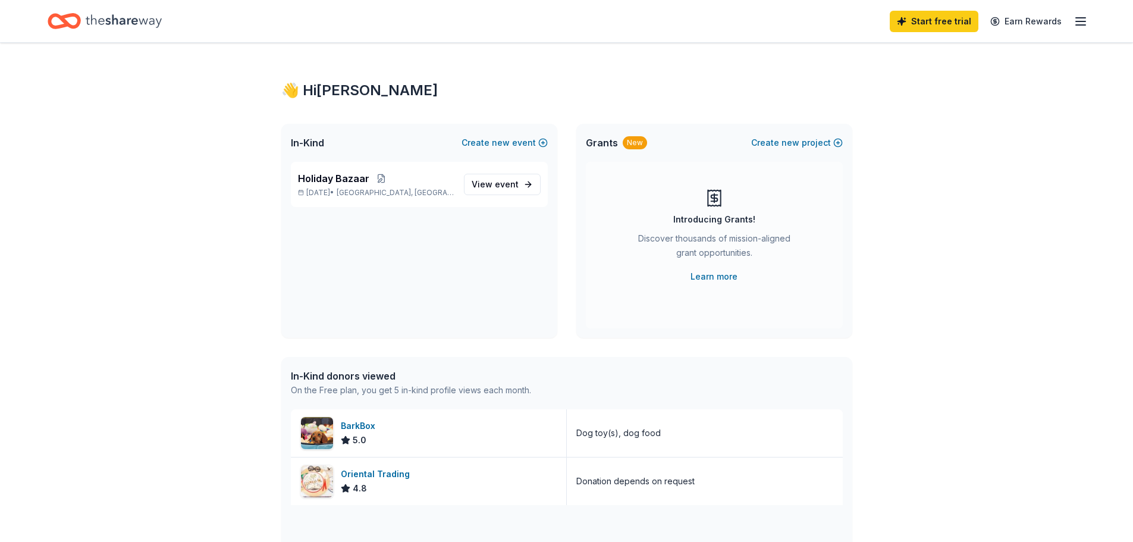
click at [132, 20] on icon "Home" at bounding box center [124, 20] width 76 height 13
click at [70, 18] on icon "Home" at bounding box center [64, 21] width 33 height 28
click at [110, 18] on icon "Home" at bounding box center [124, 21] width 76 height 24
click at [62, 21] on icon "Home" at bounding box center [64, 21] width 33 height 28
click at [65, 16] on icon "Home" at bounding box center [70, 21] width 18 height 12
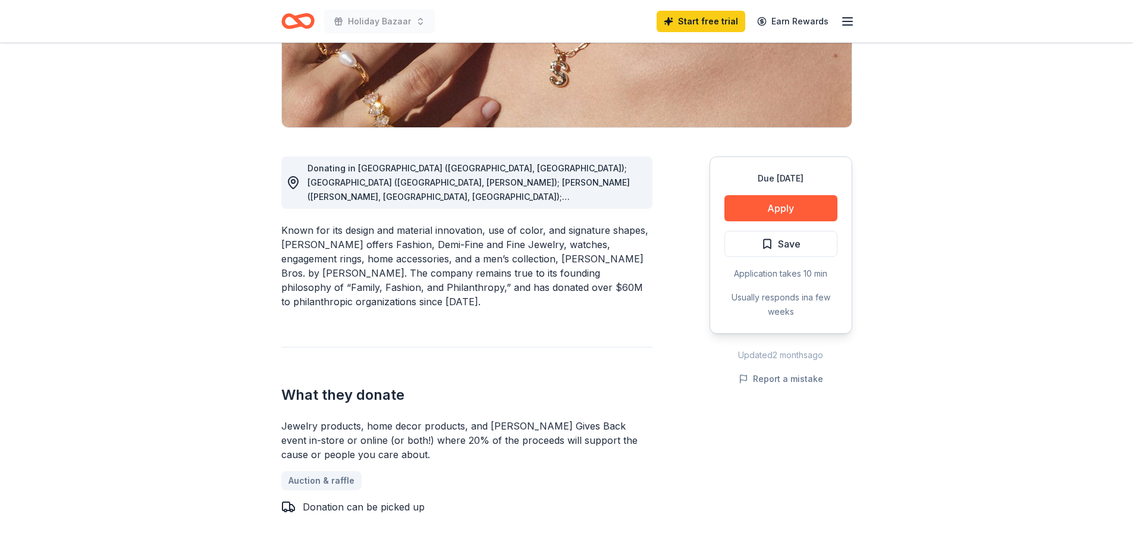
scroll to position [238, 0]
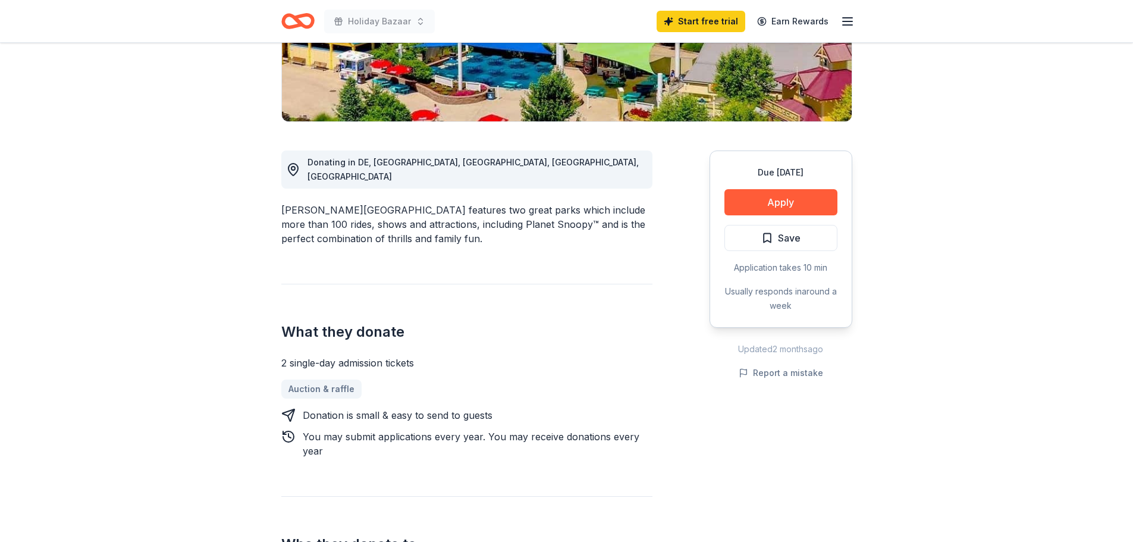
scroll to position [238, 0]
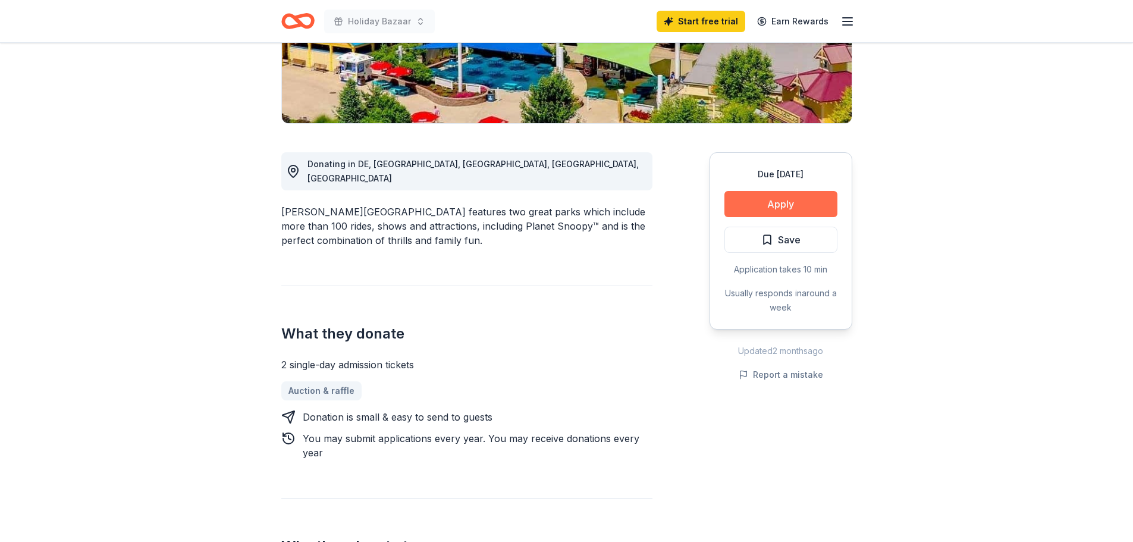
click at [775, 206] on button "Apply" at bounding box center [780, 204] width 113 height 26
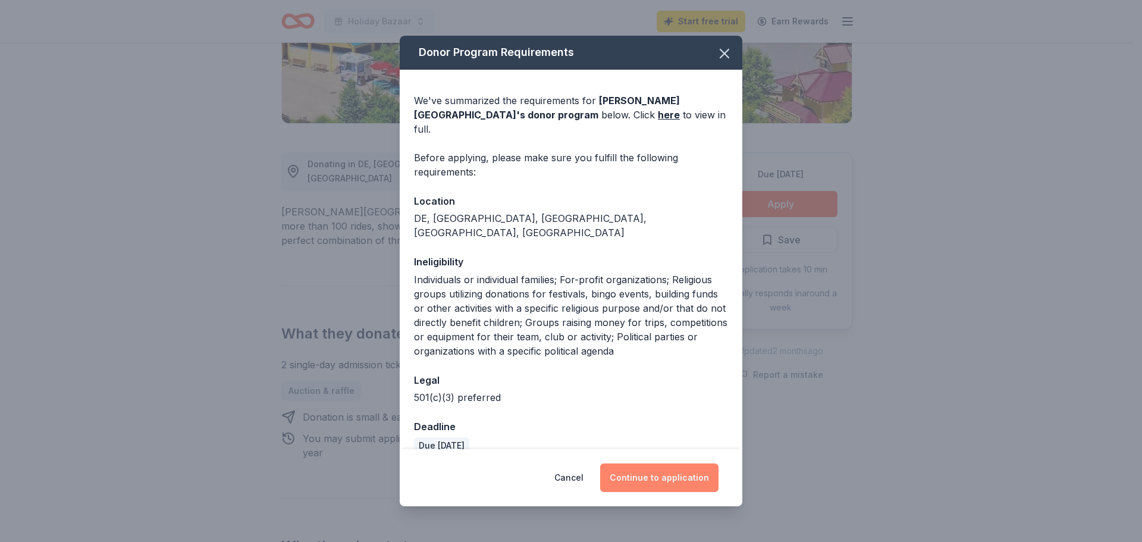
click at [660, 476] on button "Continue to application" at bounding box center [659, 477] width 118 height 29
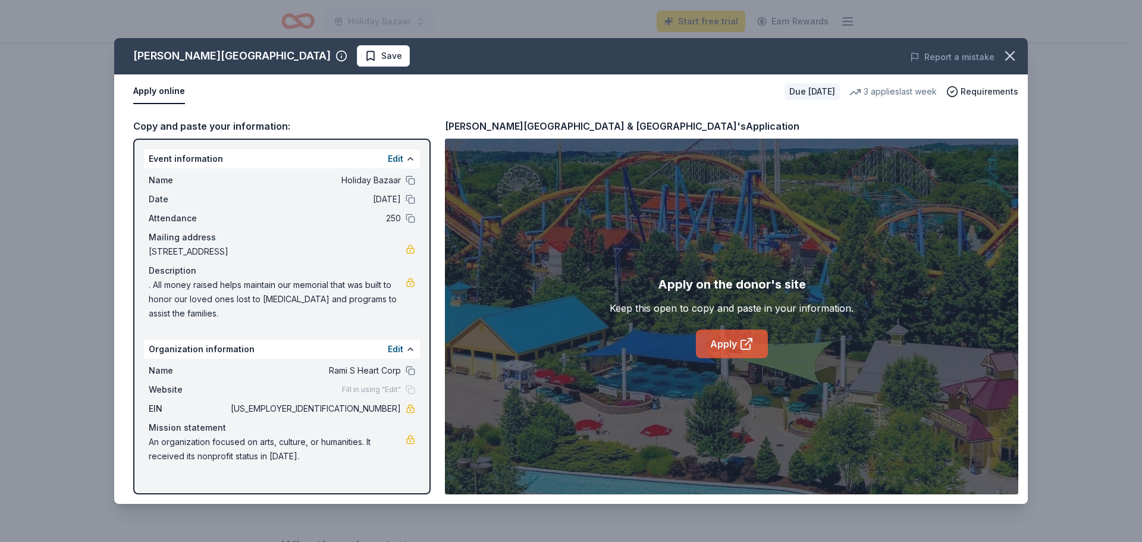
click at [729, 346] on link "Apply" at bounding box center [732, 343] width 72 height 29
click at [1010, 55] on icon "button" at bounding box center [1010, 56] width 8 height 8
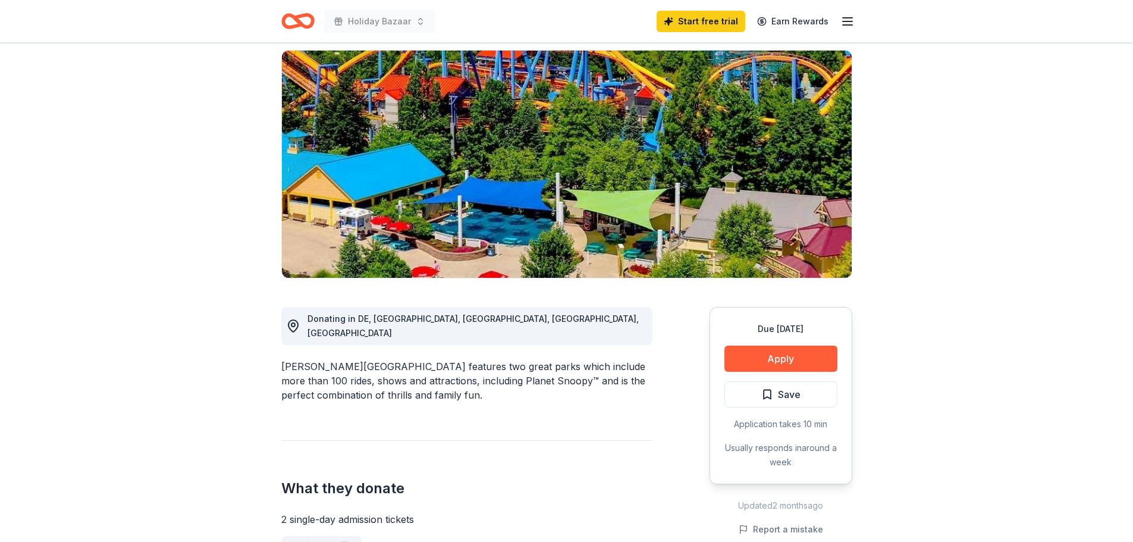
scroll to position [119, 0]
